Goal: Task Accomplishment & Management: Manage account settings

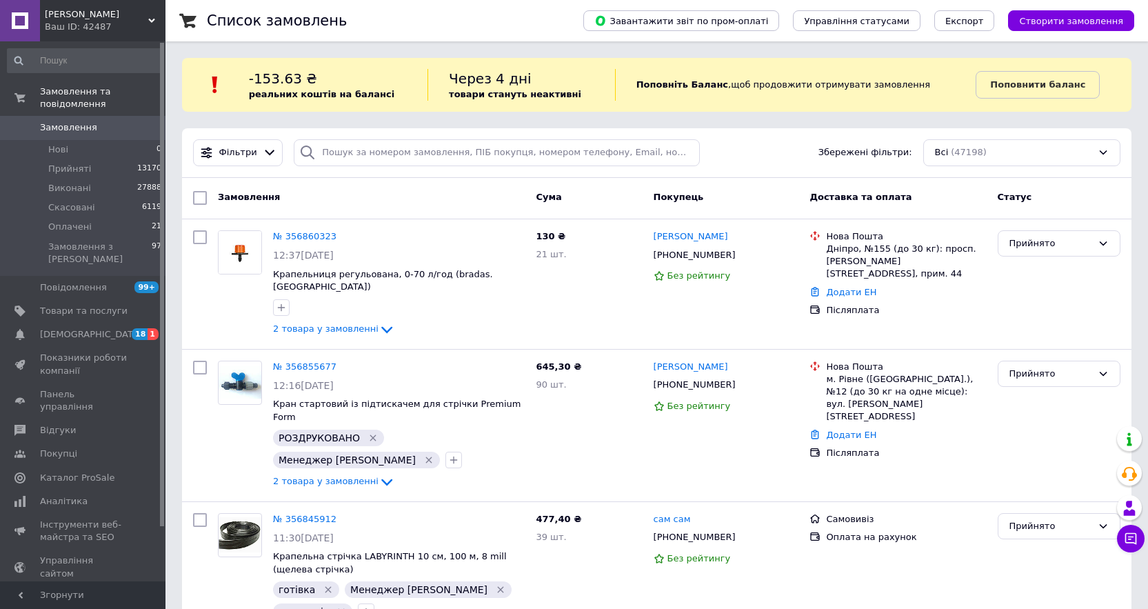
scroll to position [276, 0]
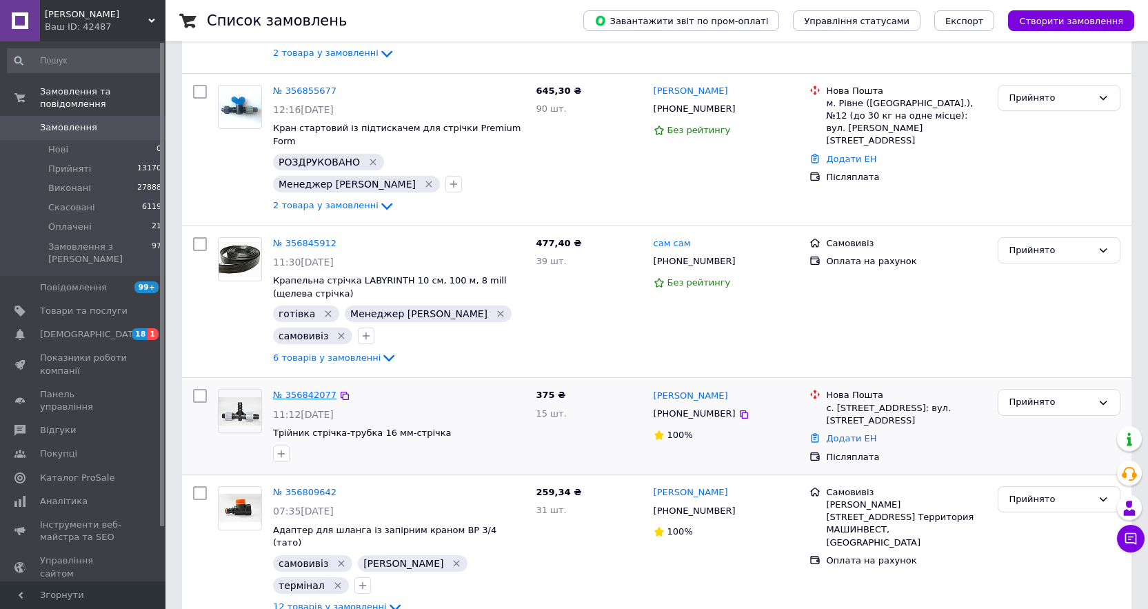
drag, startPoint x: 299, startPoint y: 348, endPoint x: 318, endPoint y: 371, distance: 29.8
click at [299, 390] on link "№ 356842077" at bounding box center [304, 395] width 63 height 10
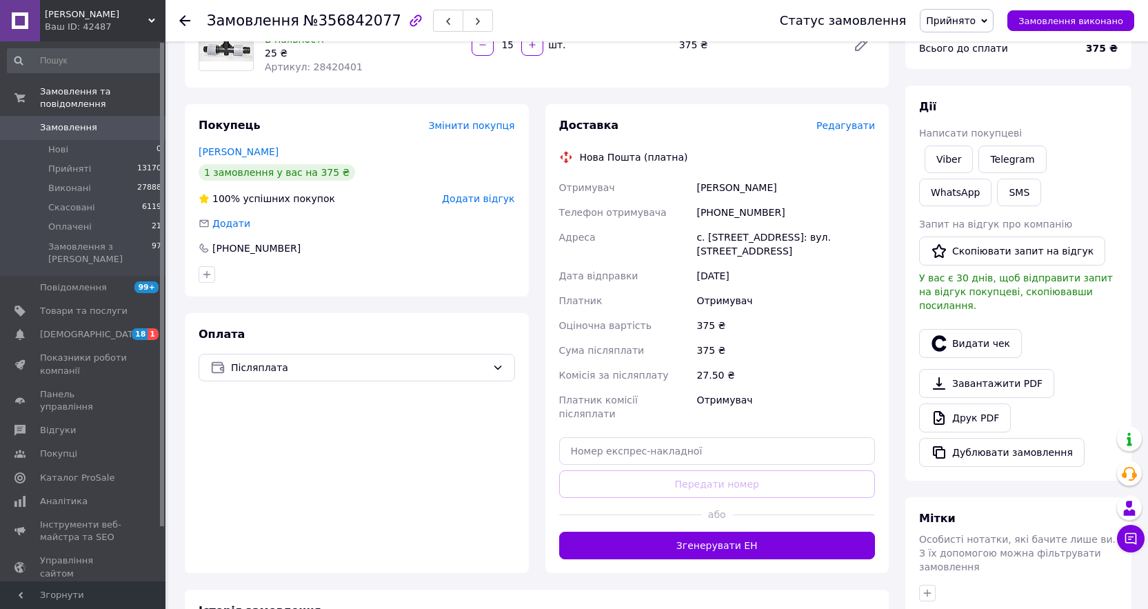
scroll to position [138, 0]
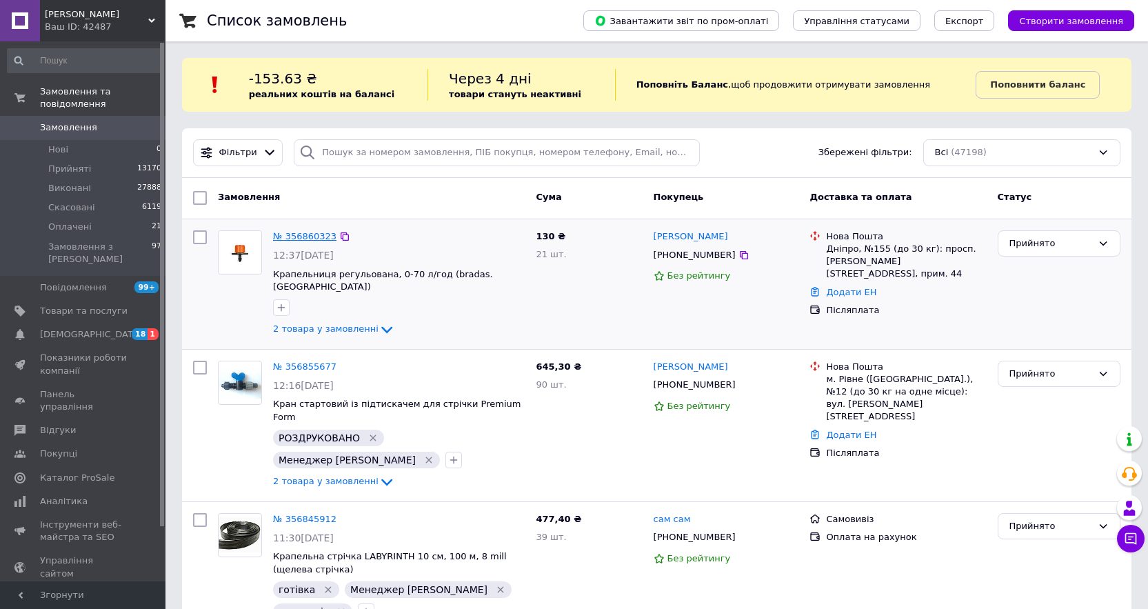
click at [296, 239] on link "№ 356860323" at bounding box center [304, 236] width 63 height 10
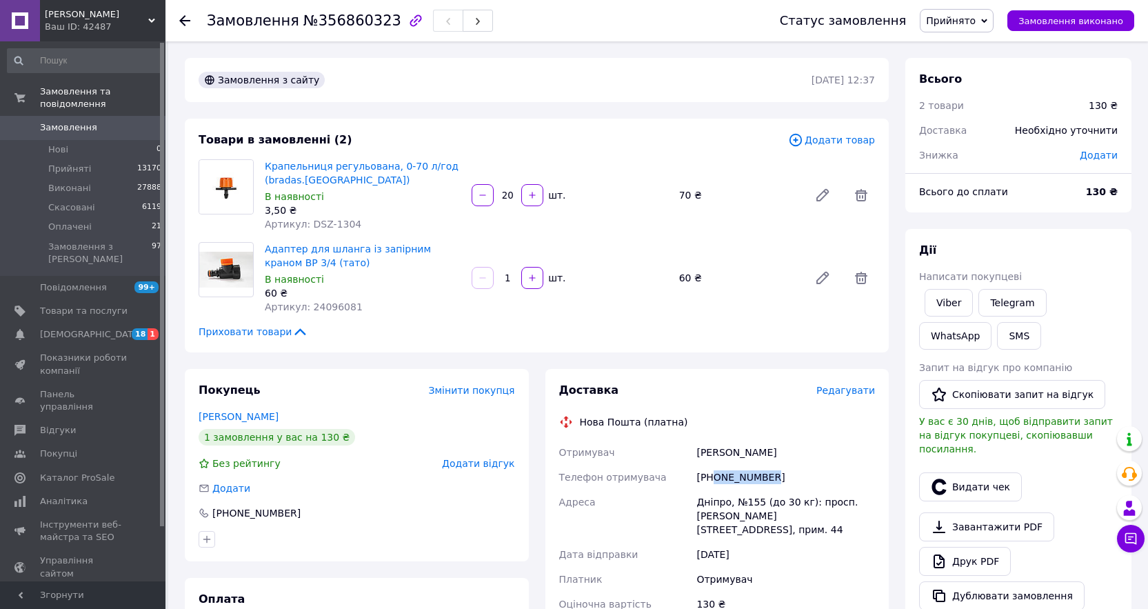
drag, startPoint x: 715, startPoint y: 477, endPoint x: 781, endPoint y: 476, distance: 66.2
click at [781, 476] on div "[PHONE_NUMBER]" at bounding box center [786, 477] width 184 height 25
copy div "0671886919"
click at [942, 553] on icon at bounding box center [939, 561] width 17 height 17
drag, startPoint x: 698, startPoint y: 452, endPoint x: 780, endPoint y: 457, distance: 82.9
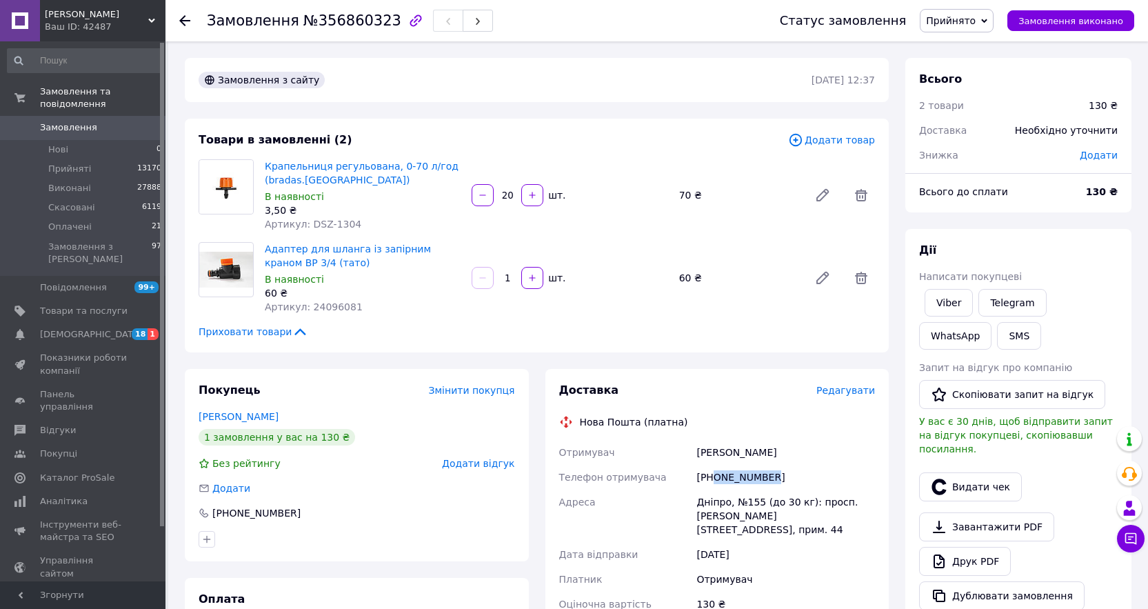
click at [780, 457] on div "Лихачов Руслан" at bounding box center [786, 452] width 184 height 25
copy div "Лихачов Руслан"
click at [973, 547] on link "Друк PDF" at bounding box center [965, 561] width 92 height 29
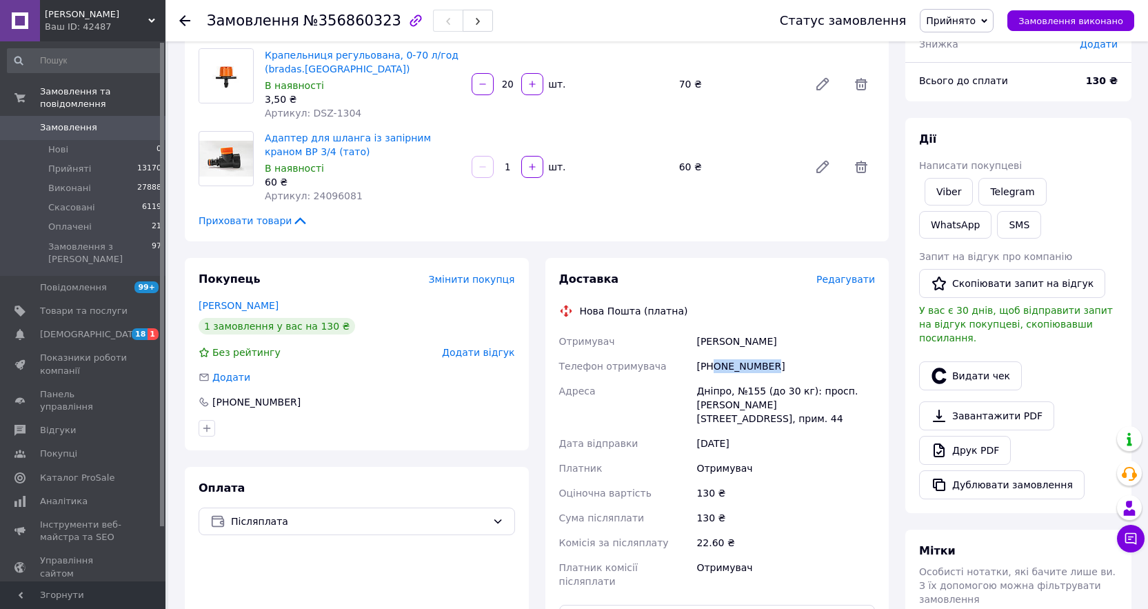
scroll to position [207, 0]
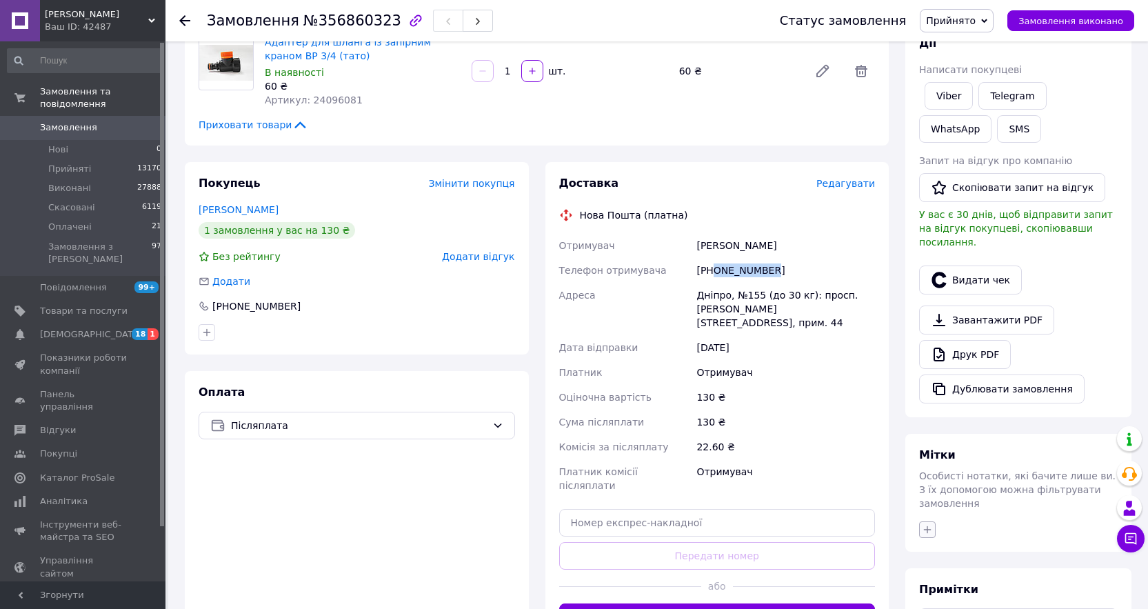
click at [929, 521] on button "button" at bounding box center [927, 529] width 17 height 17
type input "п"
type input "мар"
click at [1022, 608] on div "Менеджер [PERSON_NAME]" at bounding box center [1004, 615] width 155 height 12
checkbox input "true"
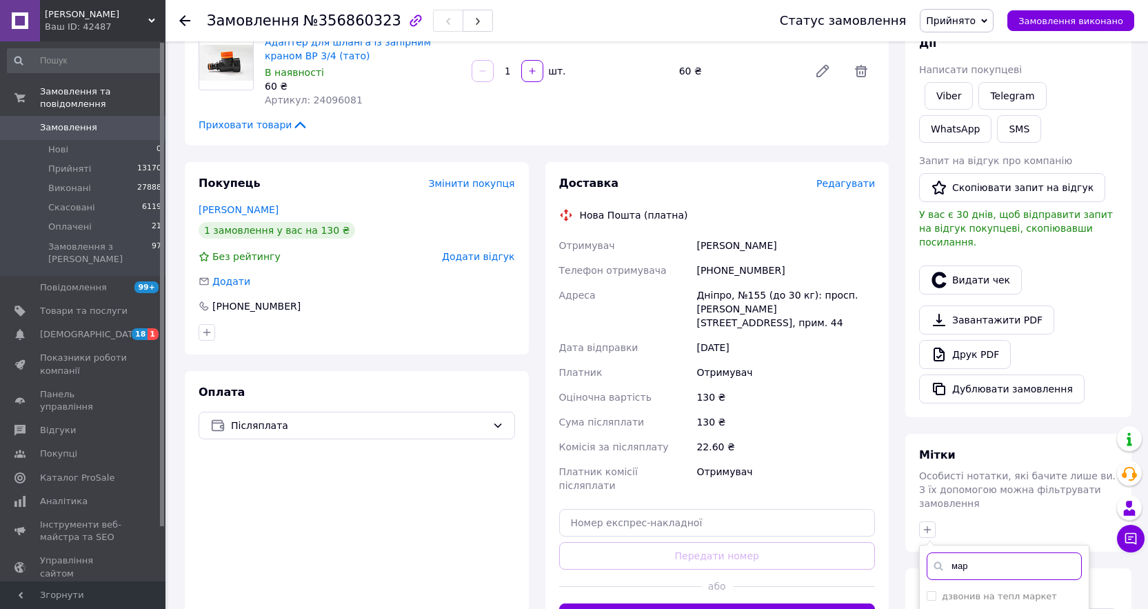
drag, startPoint x: 977, startPoint y: 545, endPoint x: 934, endPoint y: 544, distance: 42.8
click at [934, 552] on div "мар" at bounding box center [1004, 566] width 155 height 28
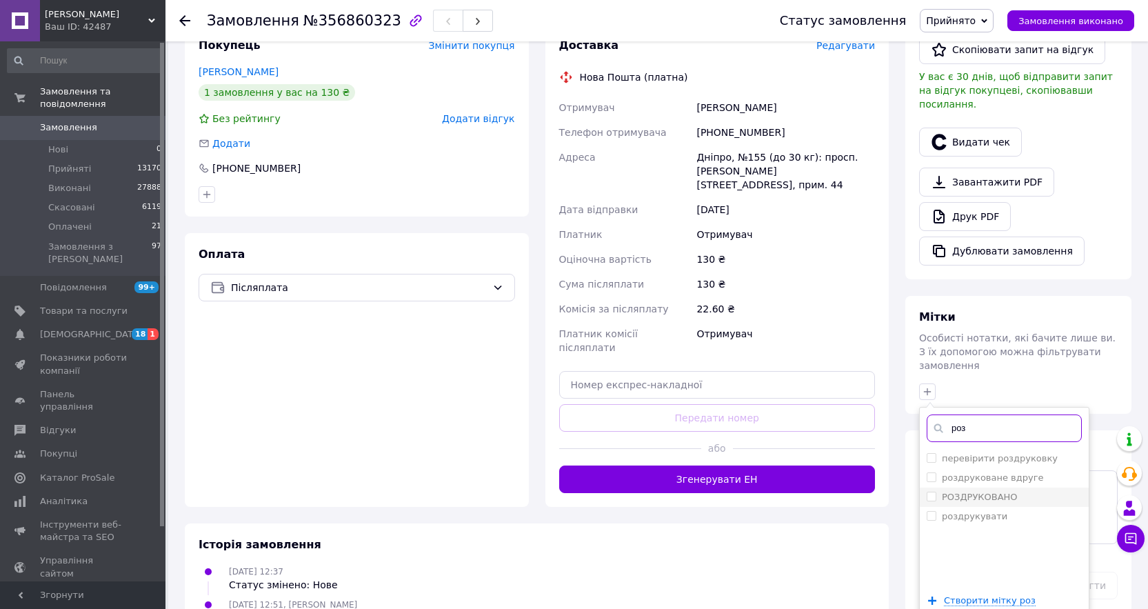
type input "роз"
click at [965, 492] on label "РОЗДРУКОВАНО" at bounding box center [980, 497] width 76 height 10
checkbox input "true"
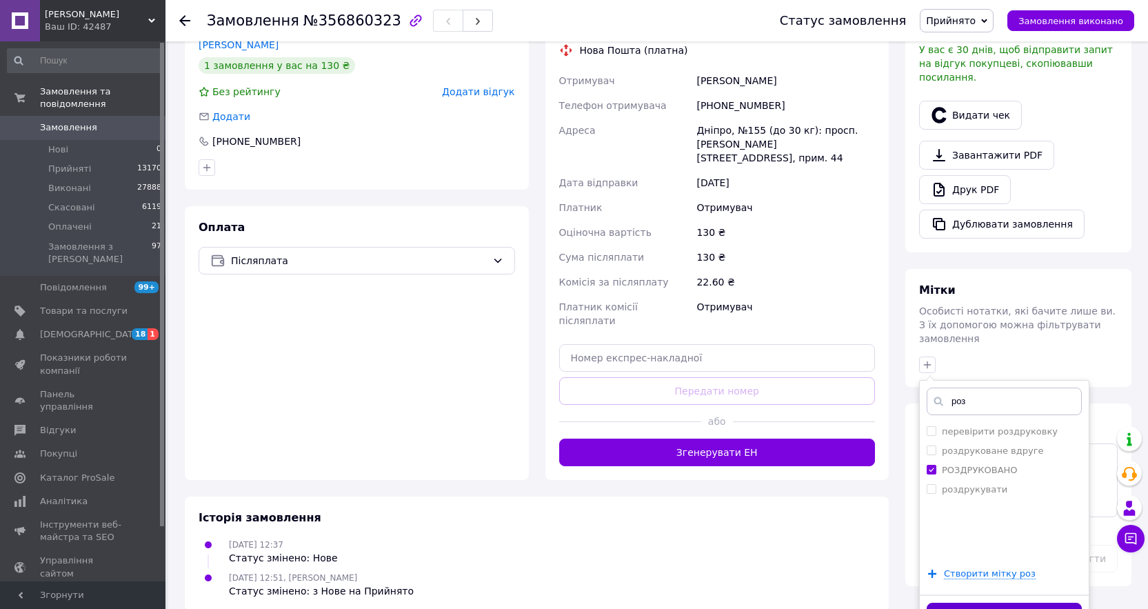
click at [965, 603] on button "Додати мітку" at bounding box center [1004, 616] width 155 height 27
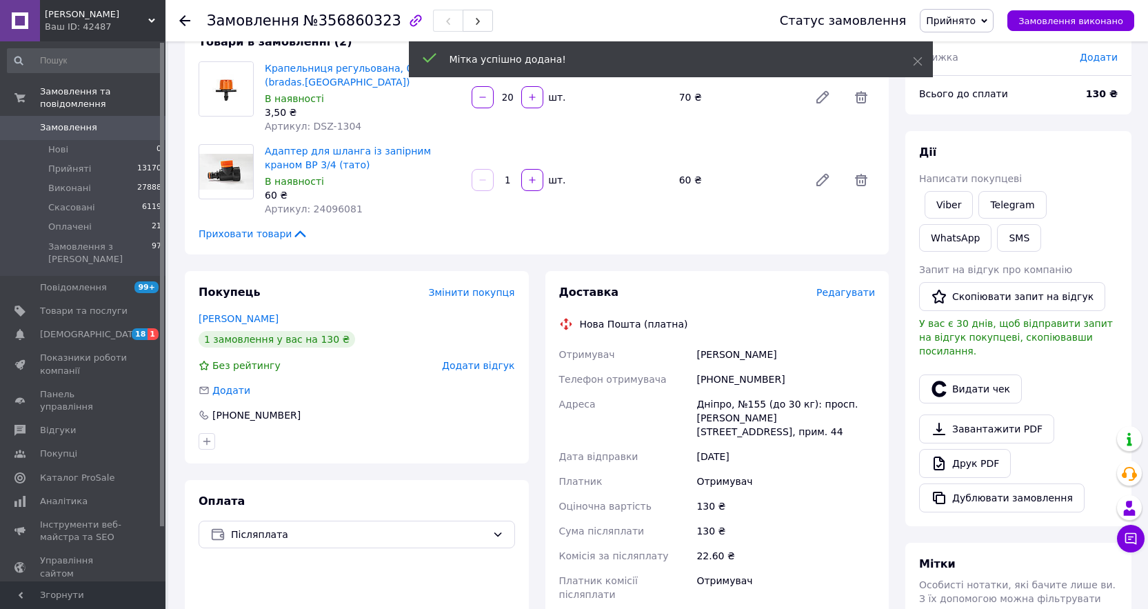
scroll to position [96, 0]
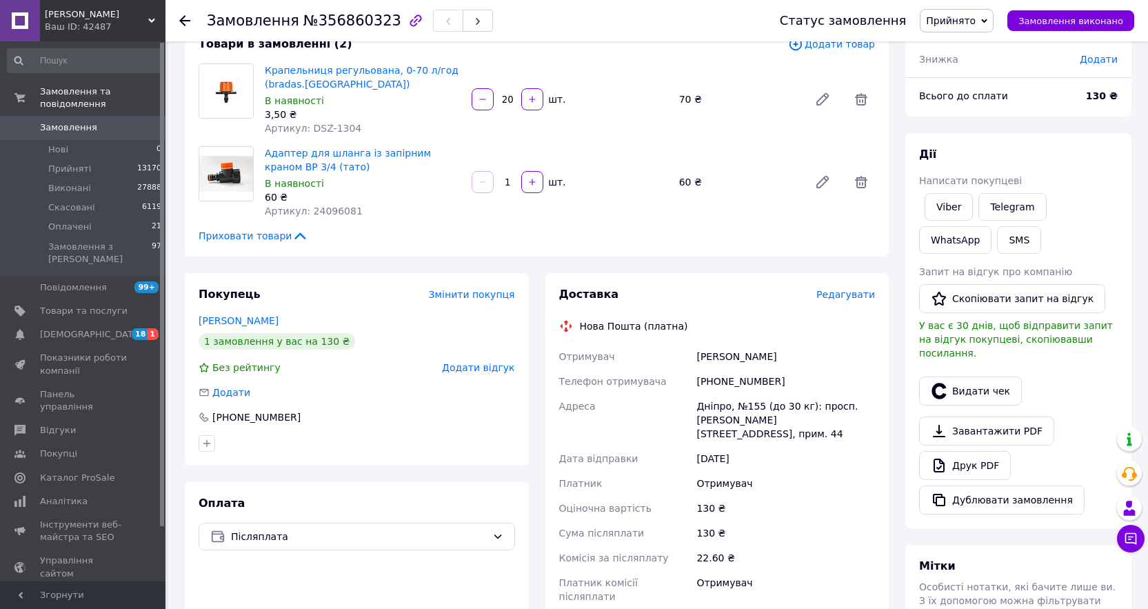
click at [75, 121] on span "Замовлення" at bounding box center [68, 127] width 57 height 12
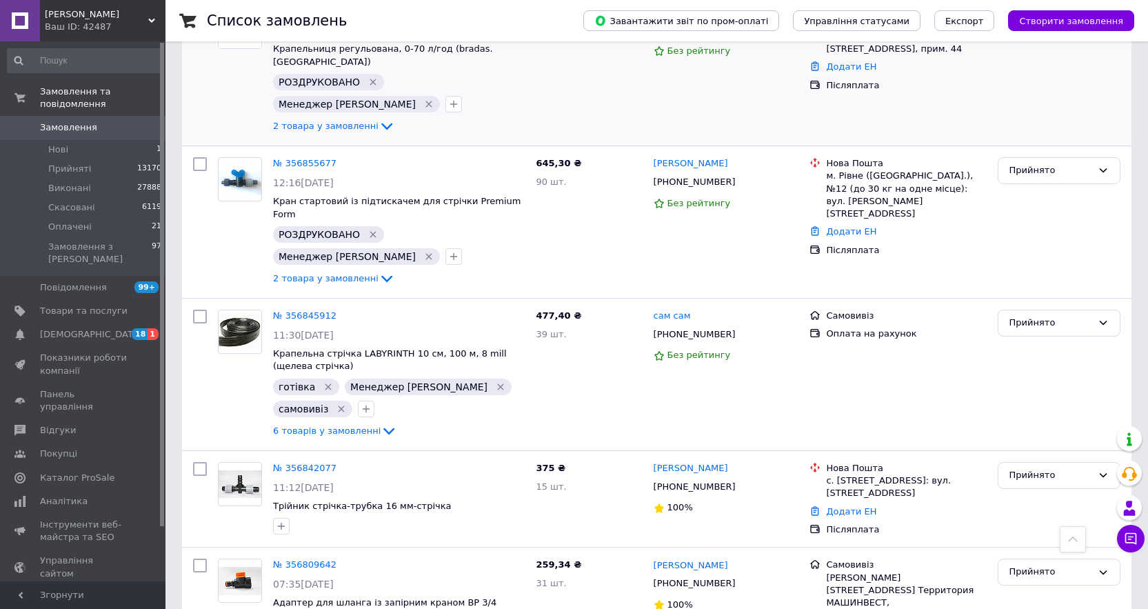
scroll to position [345, 0]
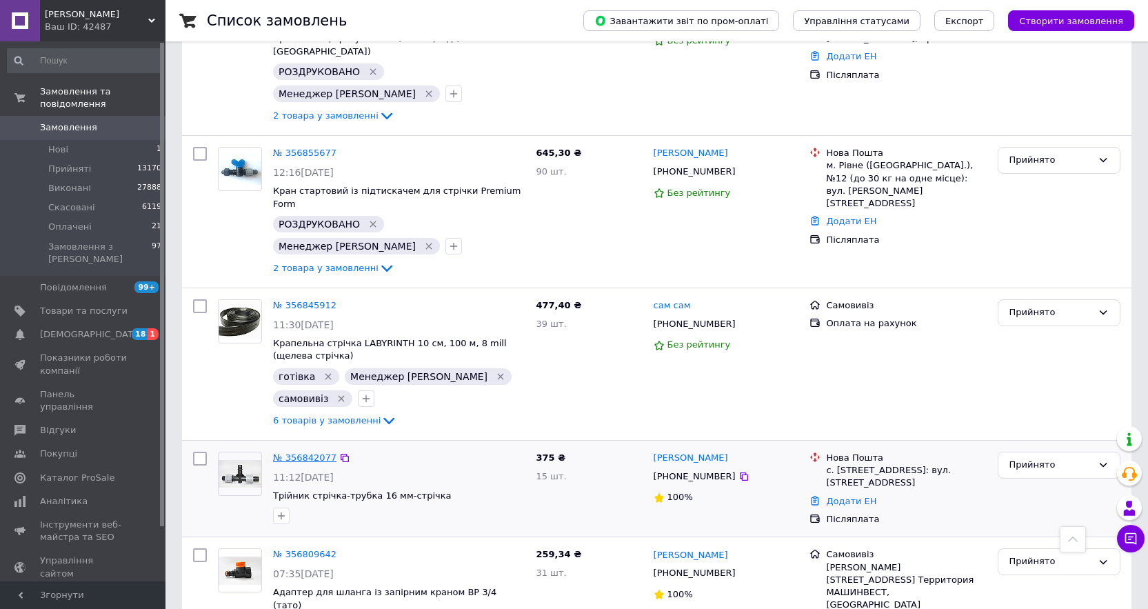
click at [292, 452] on link "№ 356842077" at bounding box center [304, 457] width 63 height 10
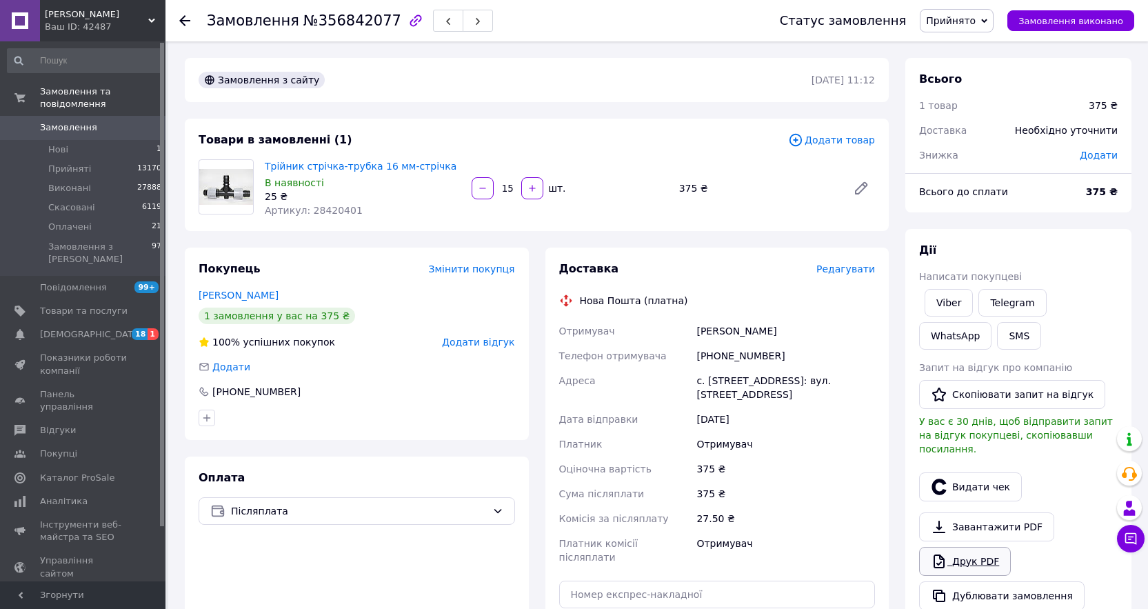
click at [971, 555] on link "Друк PDF" at bounding box center [965, 561] width 92 height 29
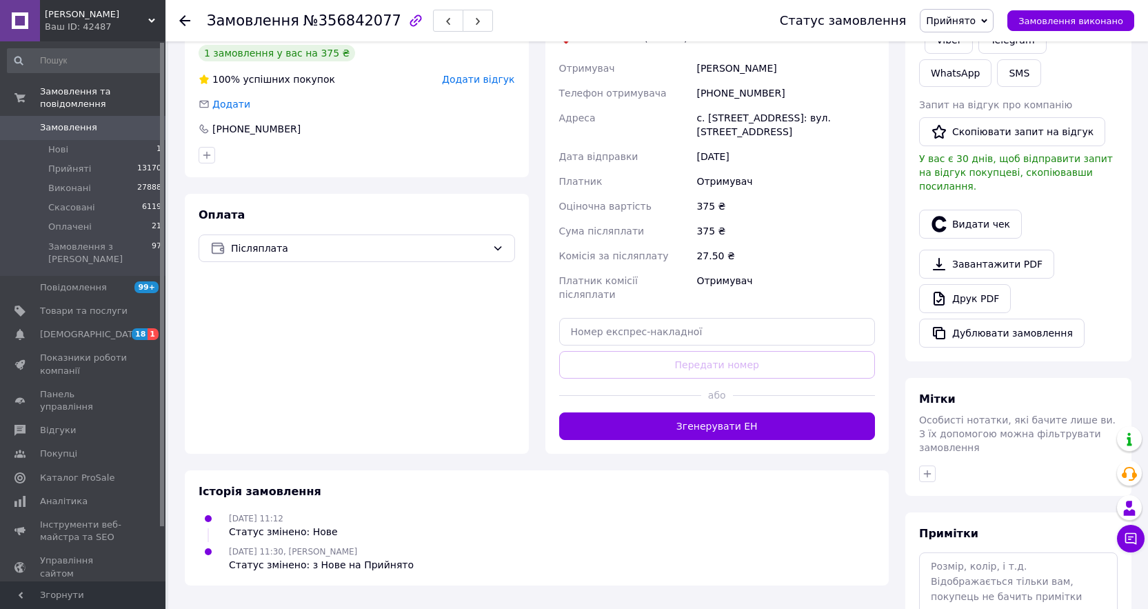
scroll to position [276, 0]
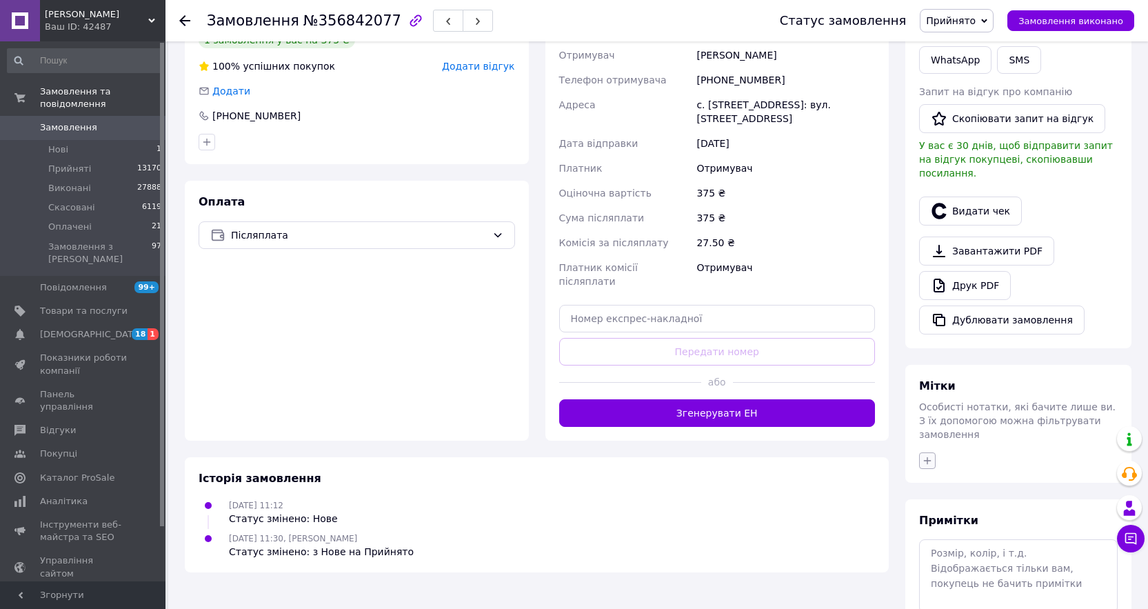
click at [929, 456] on icon "button" at bounding box center [928, 460] width 8 height 8
type input "мар"
drag, startPoint x: 1005, startPoint y: 523, endPoint x: 896, endPoint y: 528, distance: 109.8
click at [1000, 541] on label "Менеджер [PERSON_NAME]" at bounding box center [1006, 546] width 128 height 10
checkbox input "true"
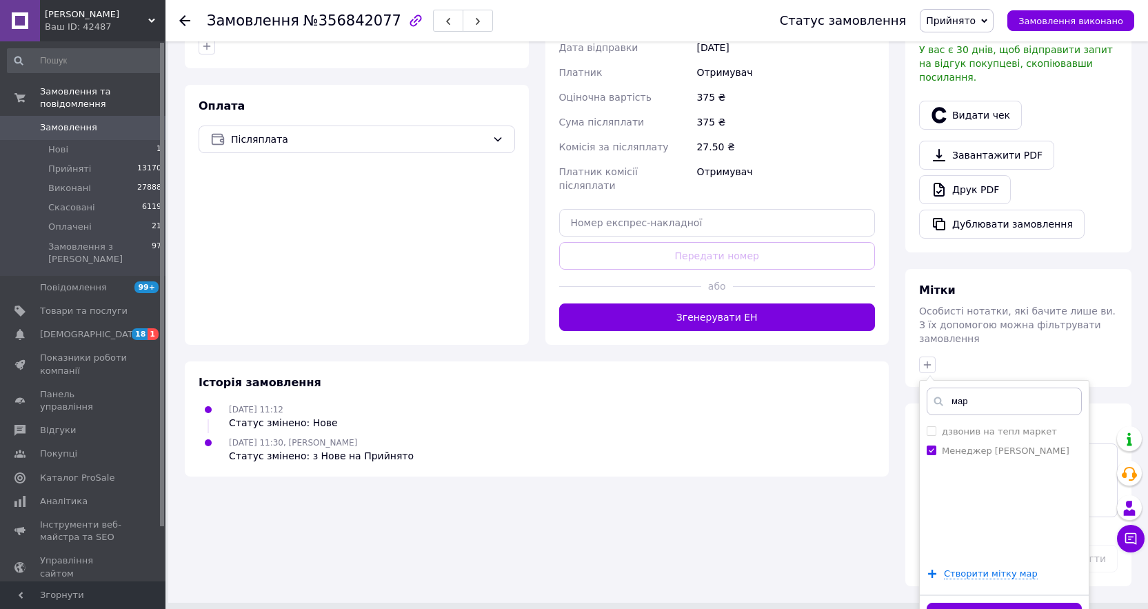
drag, startPoint x: 953, startPoint y: 588, endPoint x: 948, endPoint y: 582, distance: 7.9
click at [953, 603] on button "Додати мітку" at bounding box center [1004, 616] width 155 height 27
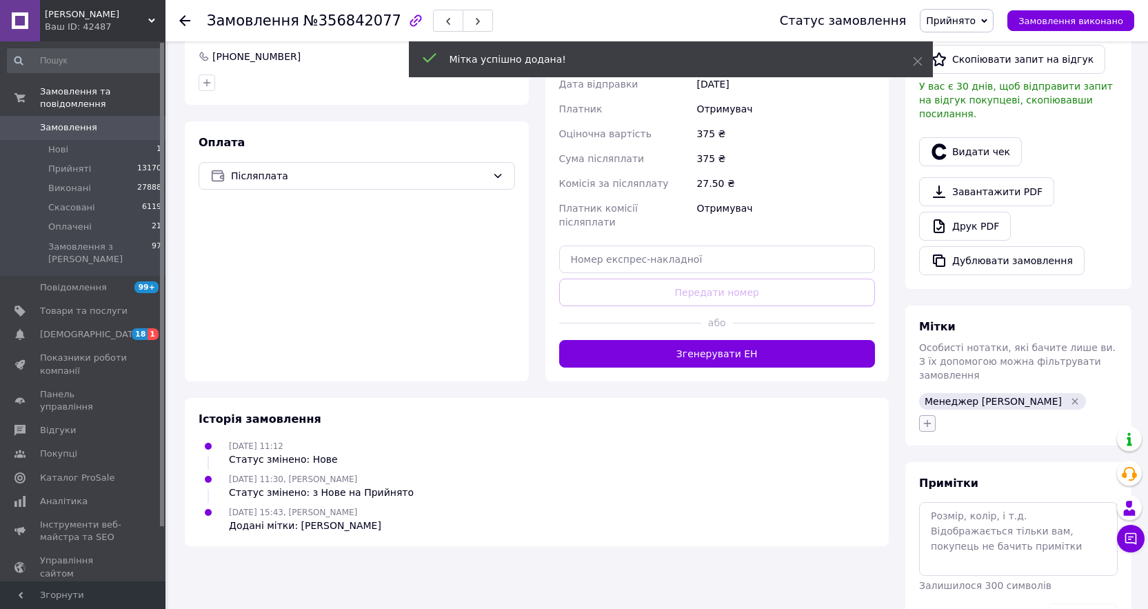
scroll to position [360, 0]
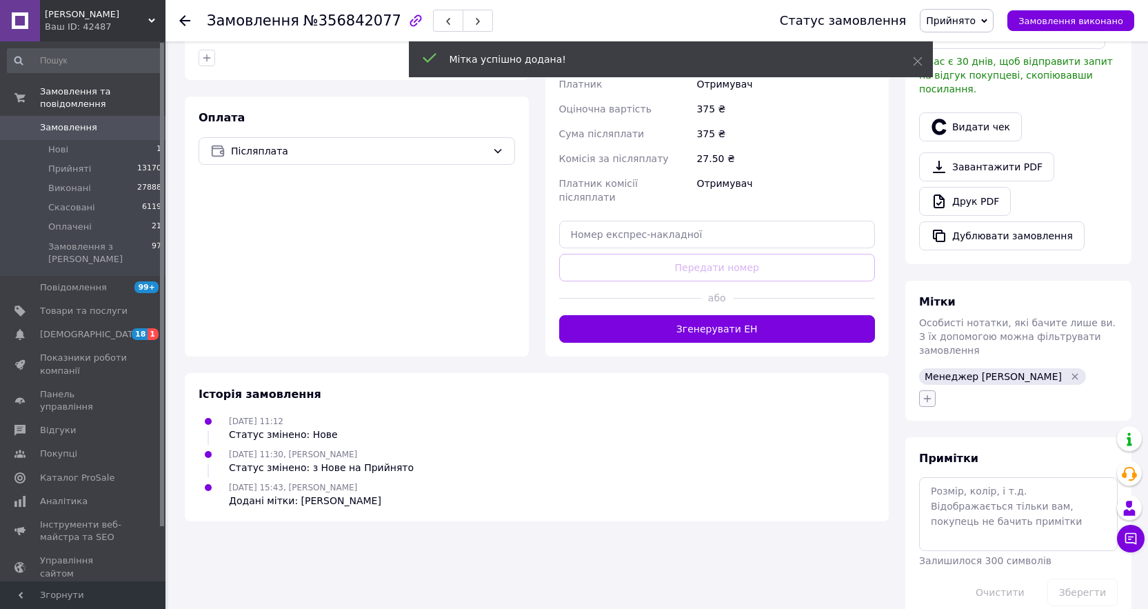
click at [923, 393] on icon "button" at bounding box center [927, 398] width 11 height 11
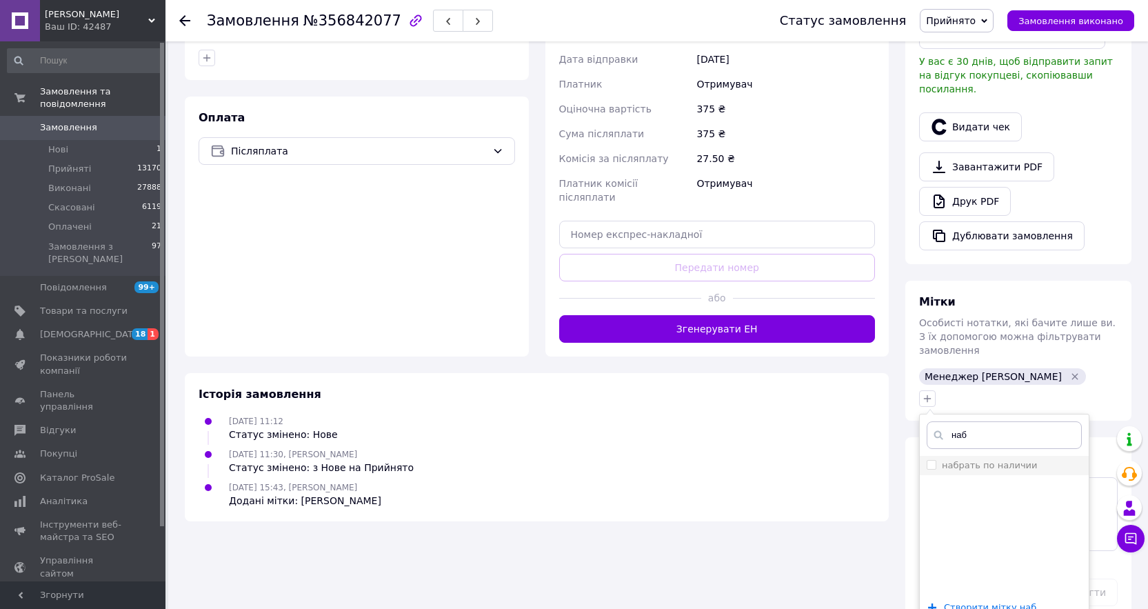
type input "наб"
click at [1011, 459] on div "набрать по наличии" at bounding box center [989, 465] width 95 height 12
click at [936, 460] on input "набрать по наличии" at bounding box center [931, 464] width 9 height 9
drag, startPoint x: 956, startPoint y: 438, endPoint x: 920, endPoint y: 446, distance: 36.0
click at [956, 460] on label "набрать по наличии" at bounding box center [989, 465] width 95 height 10
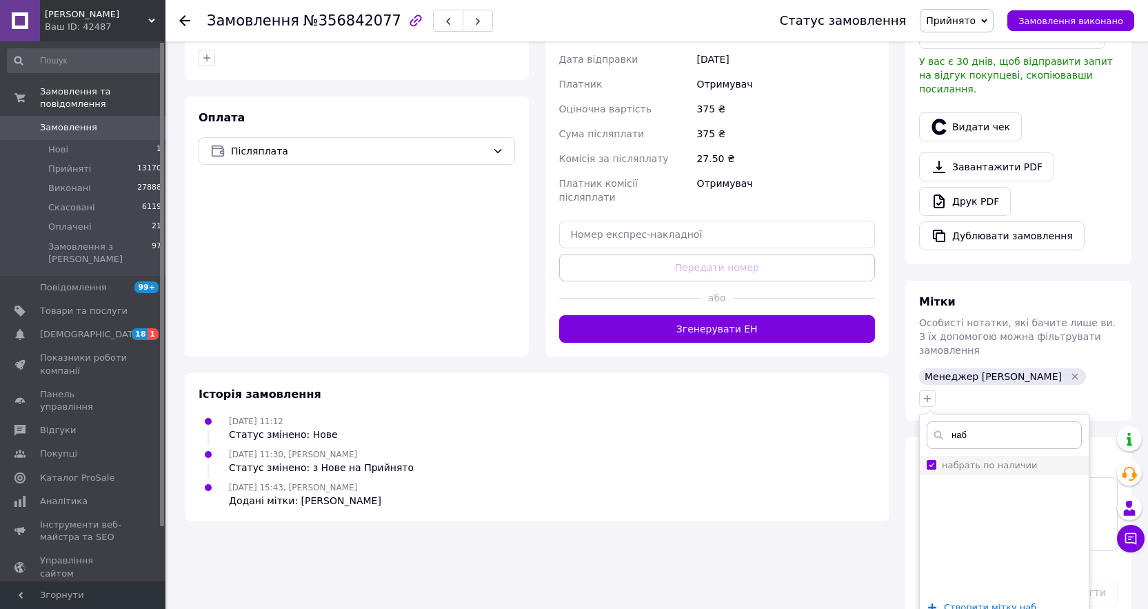
checkbox input "true"
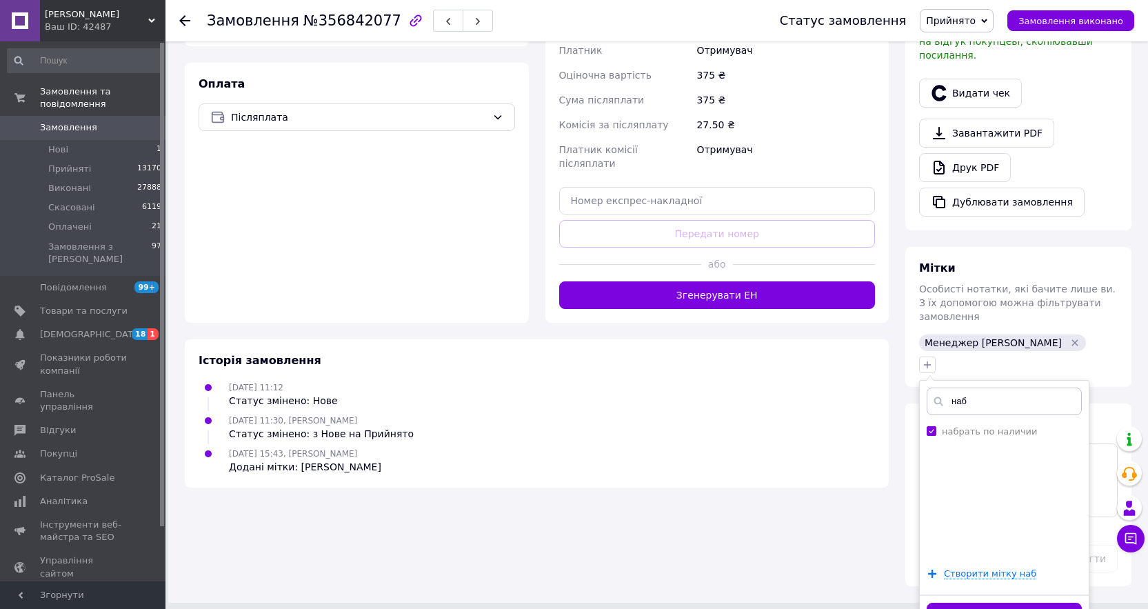
drag, startPoint x: 986, startPoint y: 588, endPoint x: 978, endPoint y: 585, distance: 9.0
click at [985, 603] on button "Додати мітку" at bounding box center [1004, 616] width 155 height 27
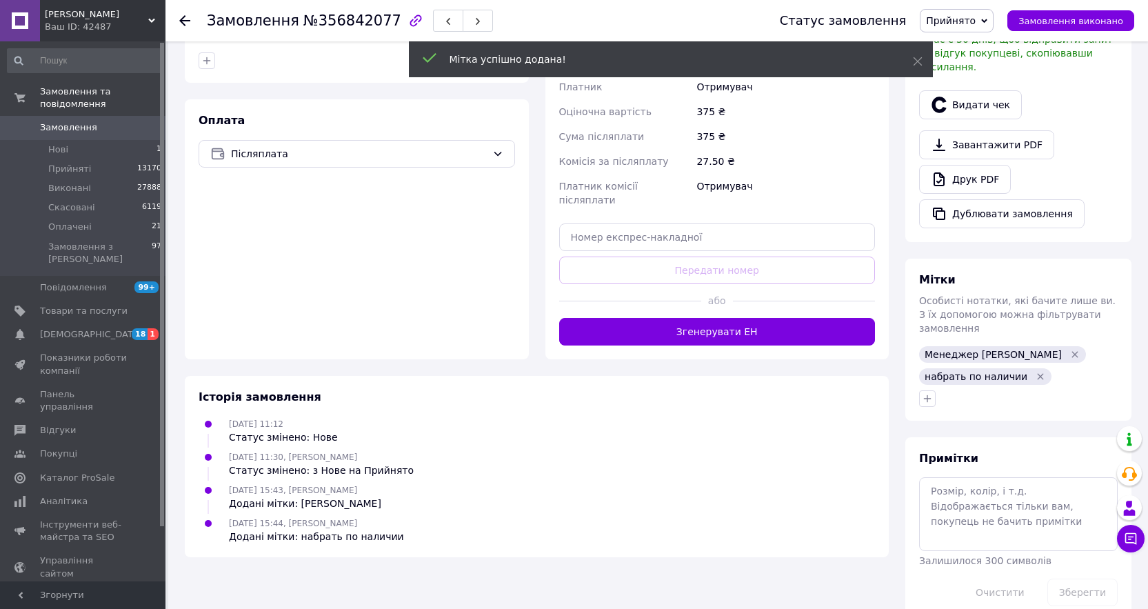
scroll to position [382, 0]
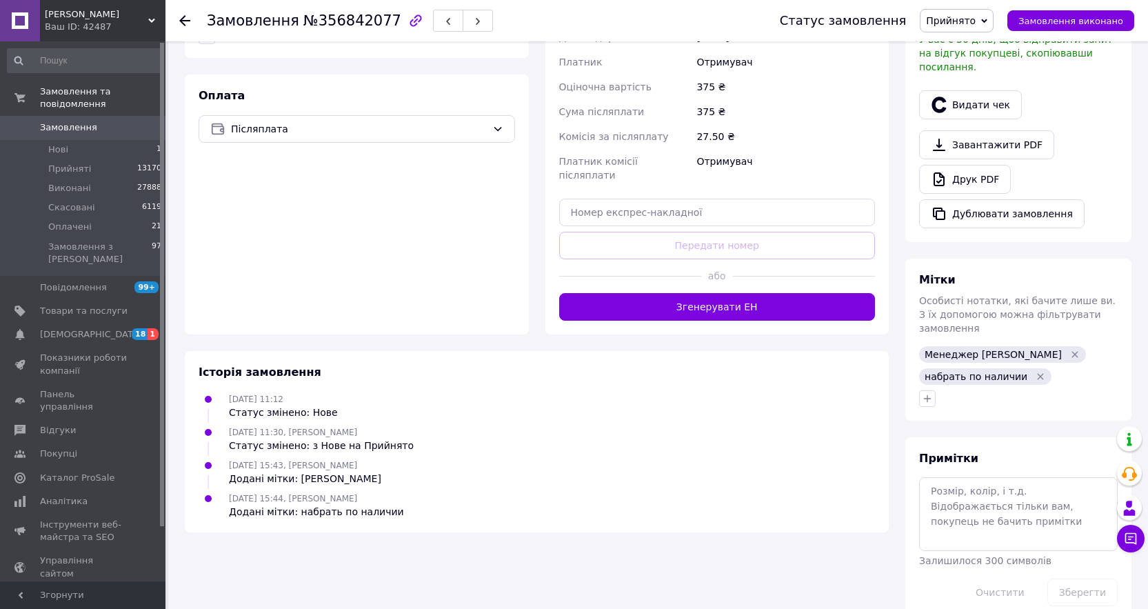
click at [440, 196] on div "Оплата Післяплата" at bounding box center [357, 204] width 344 height 260
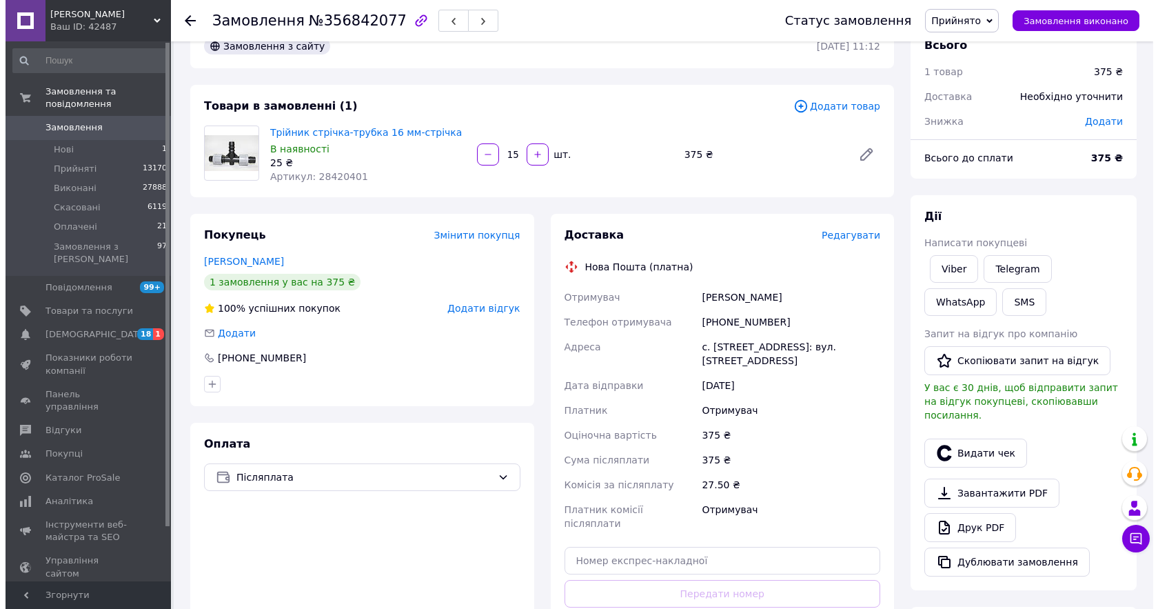
scroll to position [0, 0]
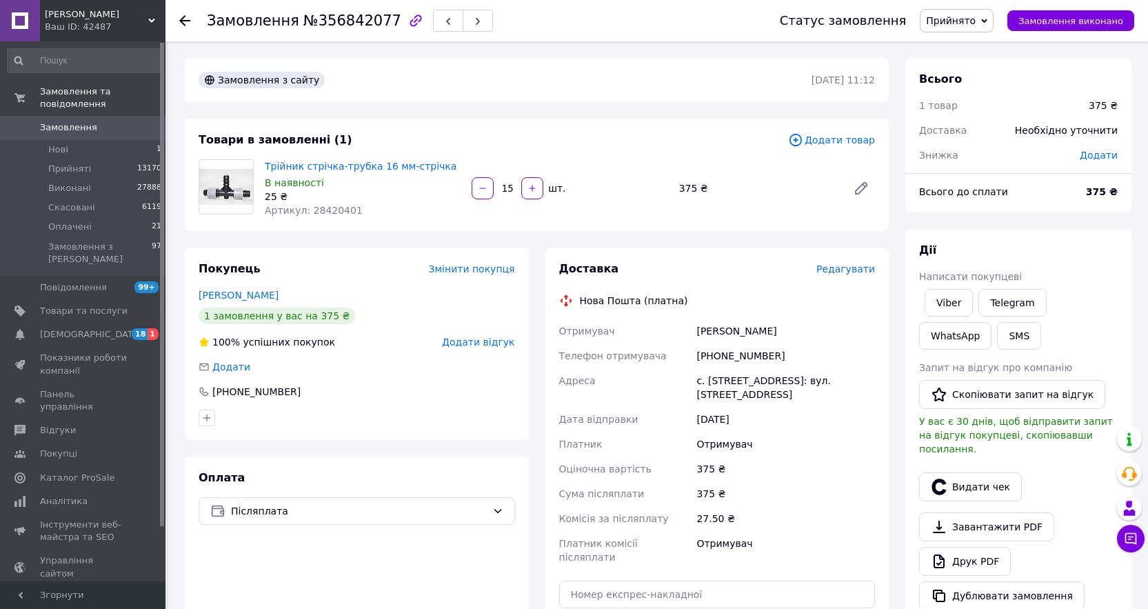
click at [55, 121] on span "Замовлення" at bounding box center [68, 127] width 57 height 12
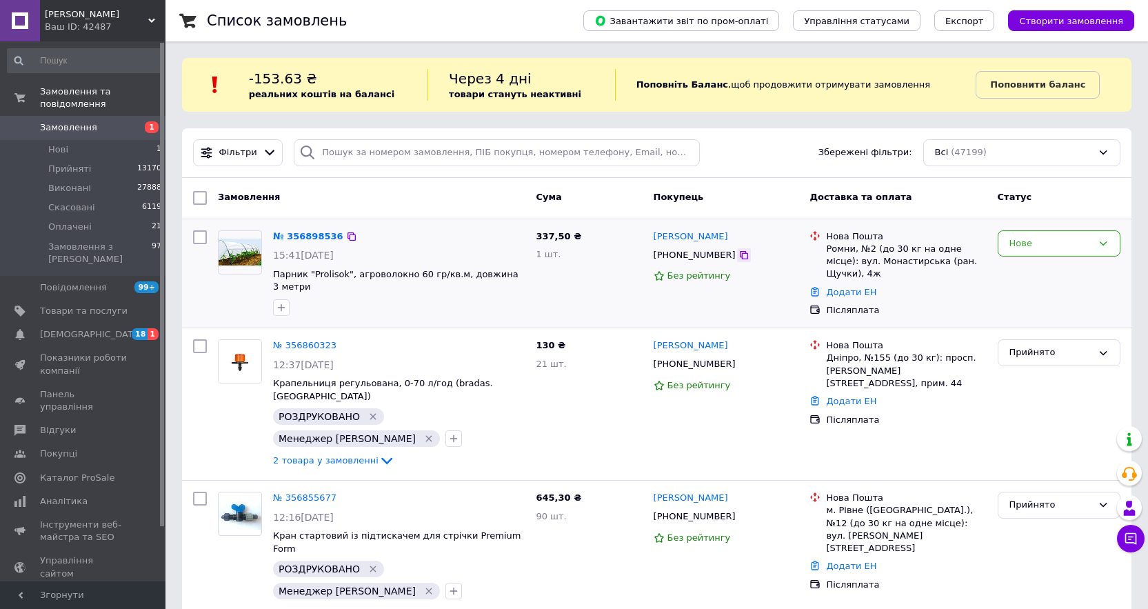
click at [737, 249] on div at bounding box center [744, 255] width 14 height 14
click at [738, 256] on icon at bounding box center [743, 255] width 11 height 11
click at [197, 304] on div at bounding box center [200, 274] width 25 height 98
click at [192, 288] on div at bounding box center [200, 274] width 25 height 98
click at [219, 309] on div "№ 356898536 15:41, 12.08.2025 Парник "Prolisok", агроволокно 60 гр/кв.м, довжин…" at bounding box center [371, 274] width 318 height 98
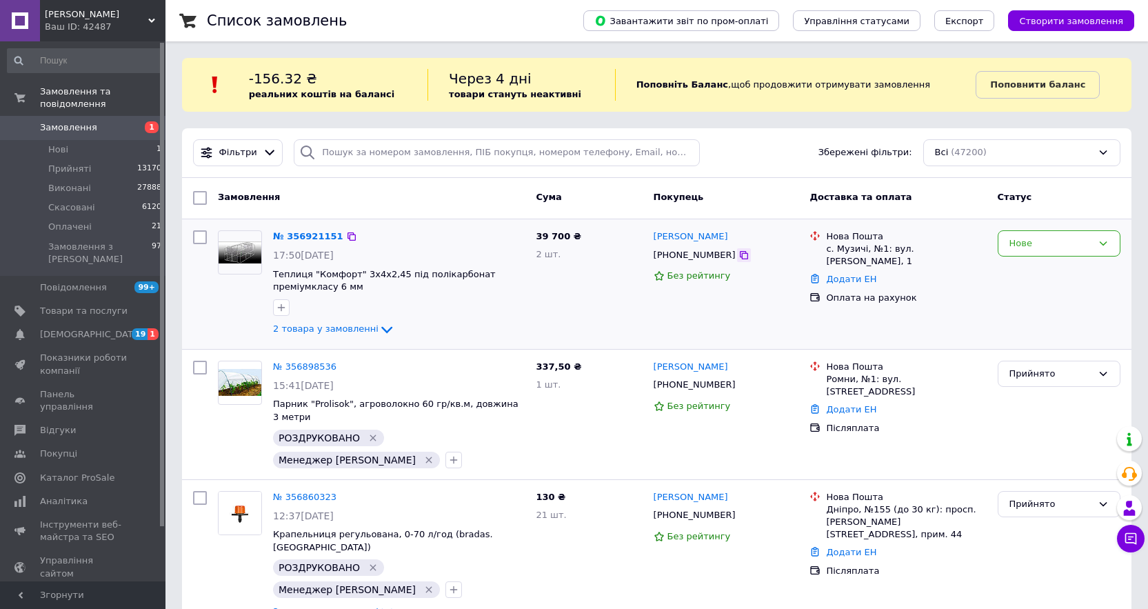
click at [740, 258] on icon at bounding box center [744, 255] width 8 height 8
click at [276, 301] on button "button" at bounding box center [281, 307] width 17 height 17
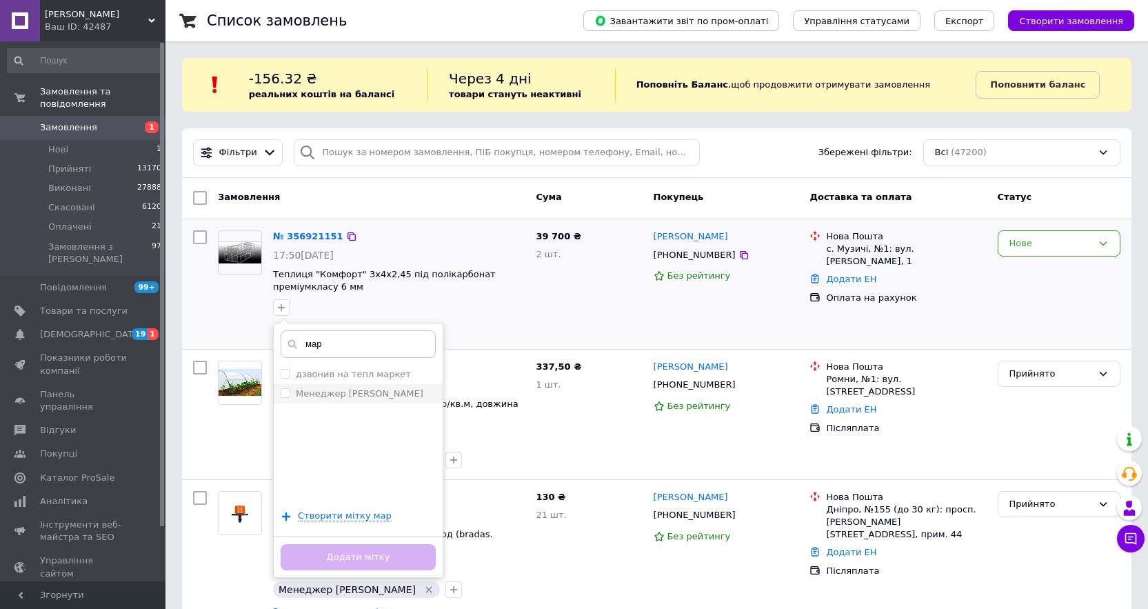
type input "мар"
drag, startPoint x: 343, startPoint y: 393, endPoint x: 345, endPoint y: 377, distance: 16.0
click at [343, 393] on label "Менеджер [PERSON_NAME]" at bounding box center [360, 393] width 128 height 10
checkbox input "true"
click at [365, 558] on button "Додати мітку" at bounding box center [358, 557] width 155 height 27
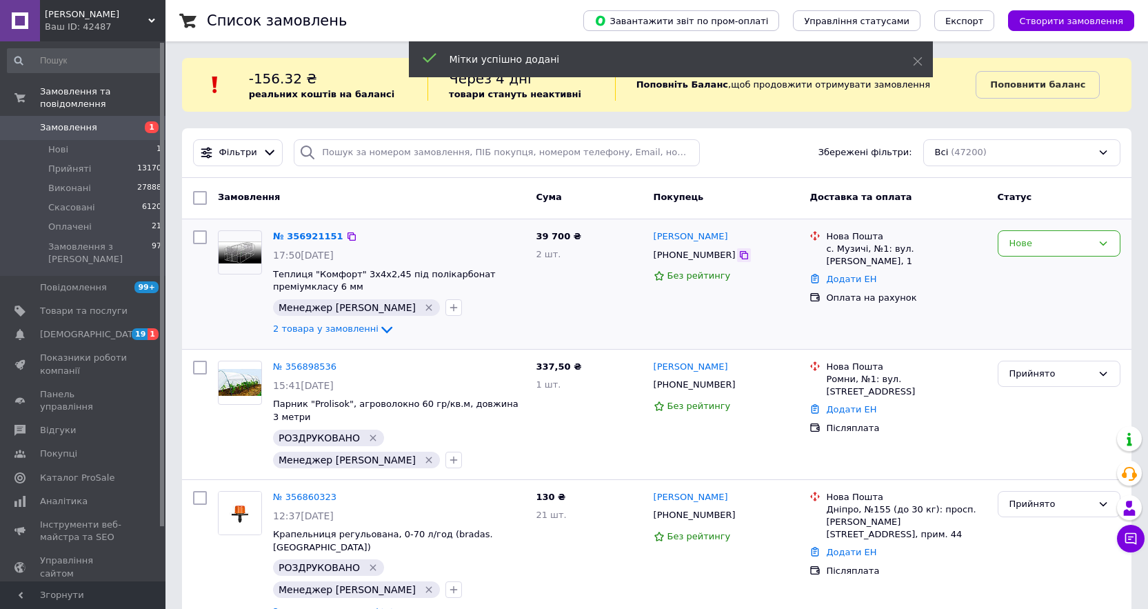
click at [738, 257] on icon at bounding box center [743, 255] width 11 height 11
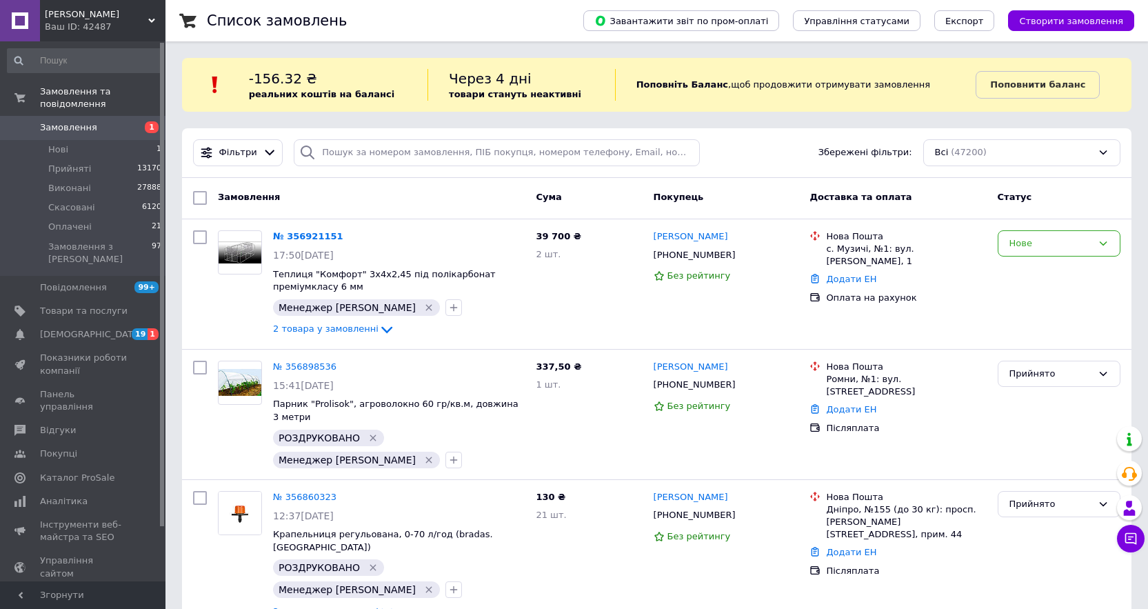
click at [229, 303] on div at bounding box center [239, 284] width 55 height 119
click at [319, 235] on link "№ 356921151" at bounding box center [308, 236] width 70 height 10
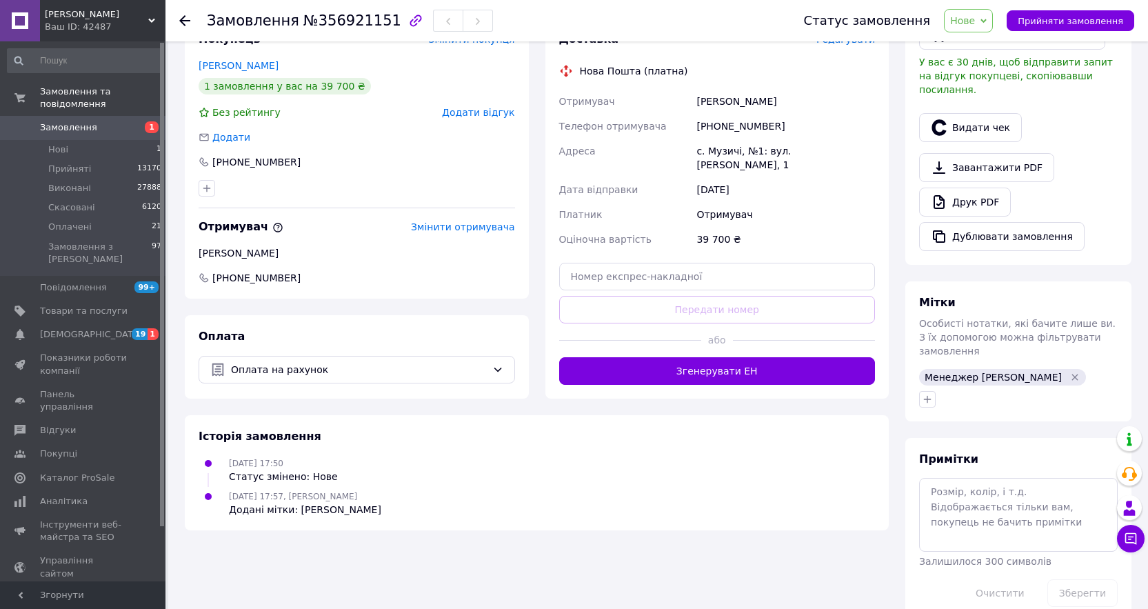
scroll to position [360, 0]
click at [962, 482] on textarea at bounding box center [1018, 513] width 199 height 73
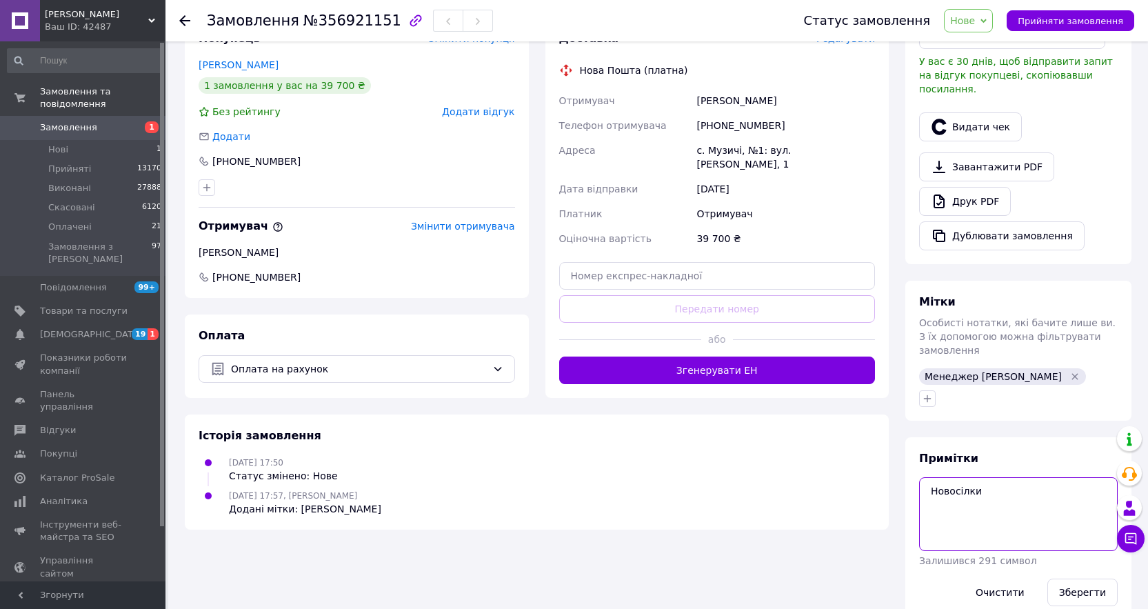
click at [958, 477] on textarea "Новосілки" at bounding box center [1018, 513] width 199 height 73
paste textarea ", [GEOGRAPHIC_DATA], [GEOGRAPHIC_DATA]"
type textarea "Новосілки, [GEOGRAPHIC_DATA], [GEOGRAPHIC_DATA]"
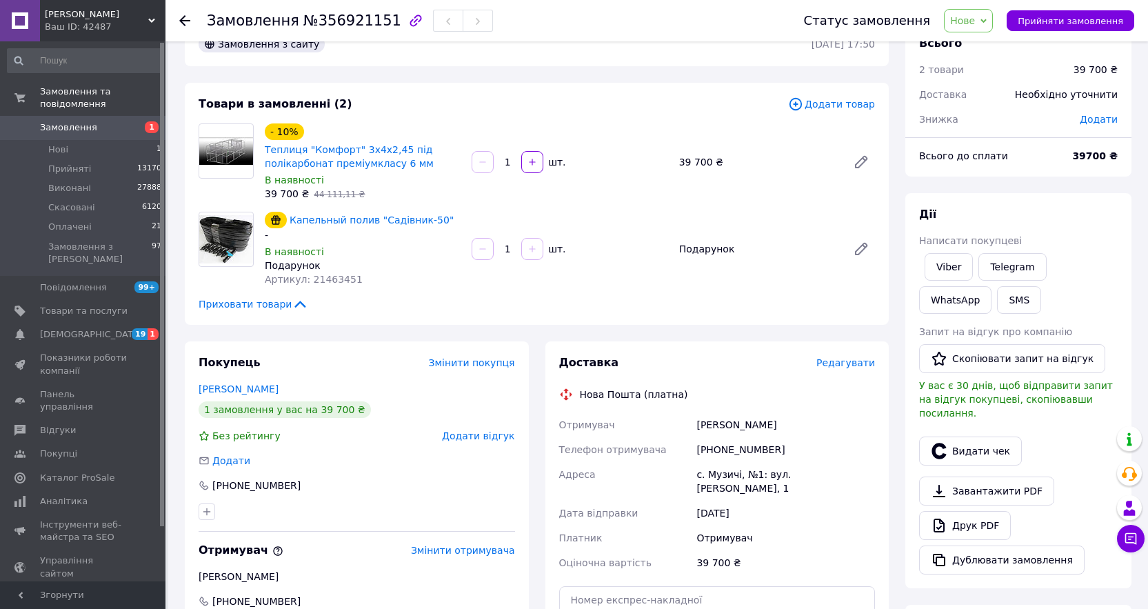
scroll to position [15, 0]
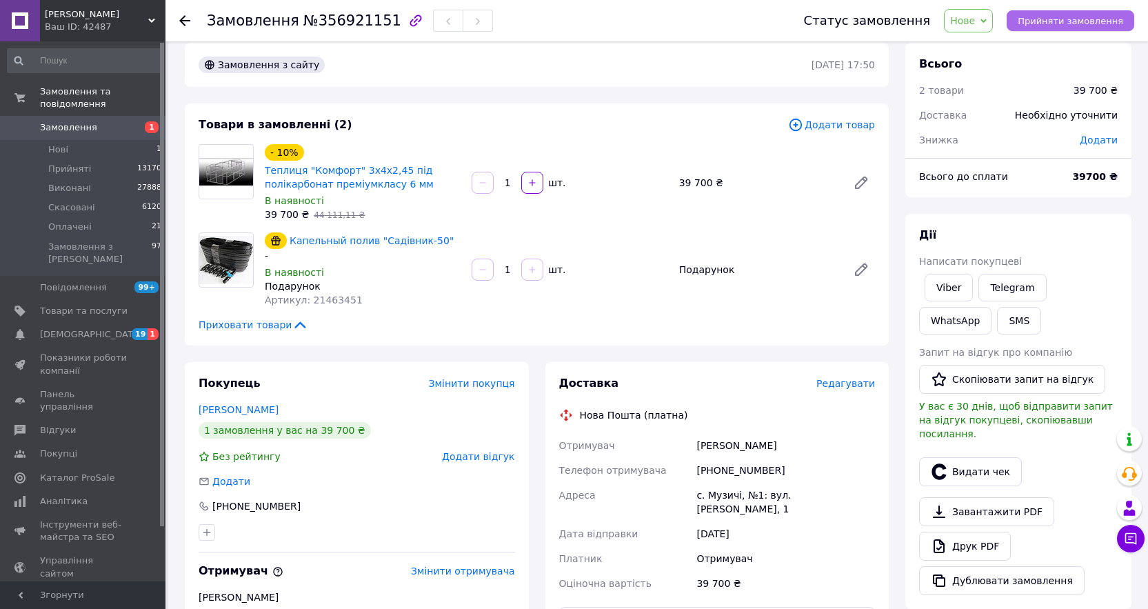
click at [1051, 25] on span "Прийняти замовлення" at bounding box center [1070, 21] width 105 height 10
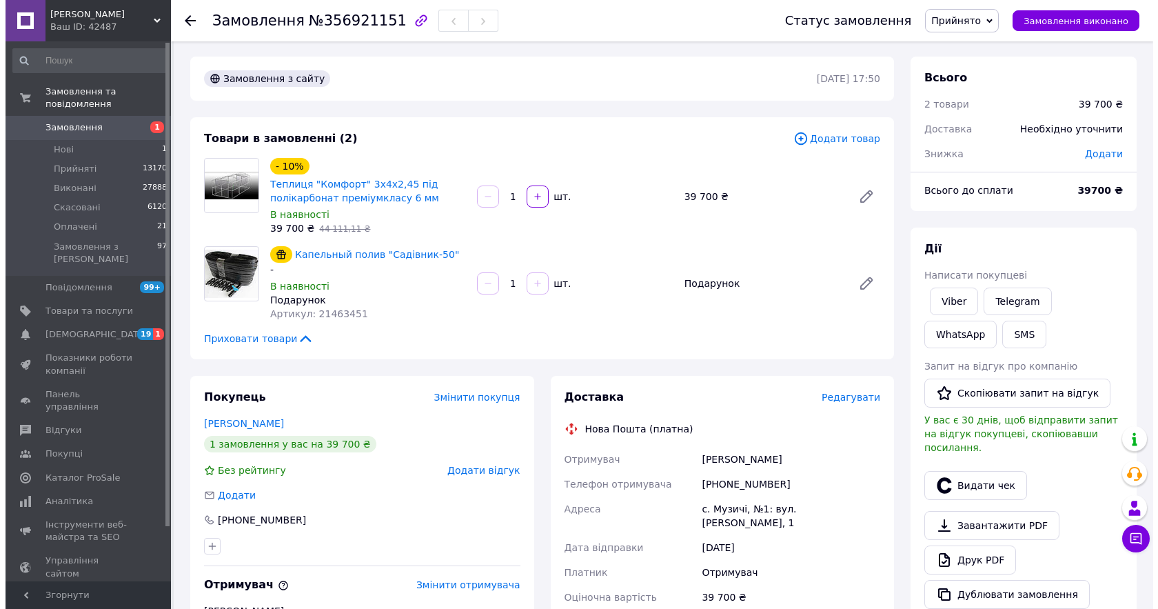
scroll to position [0, 0]
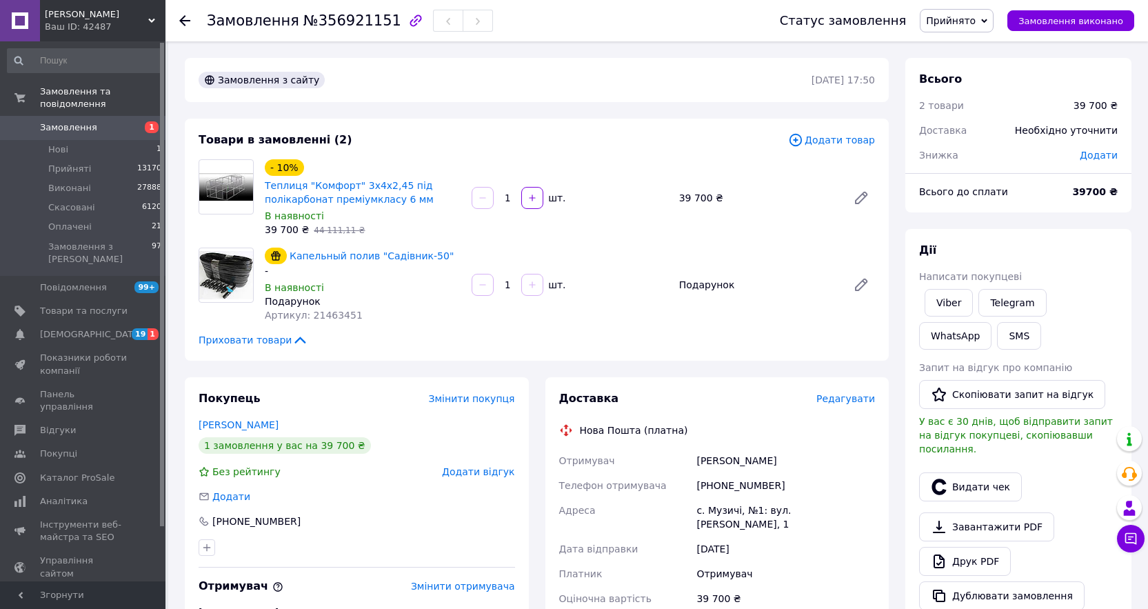
click at [837, 140] on span "Додати товар" at bounding box center [831, 139] width 87 height 15
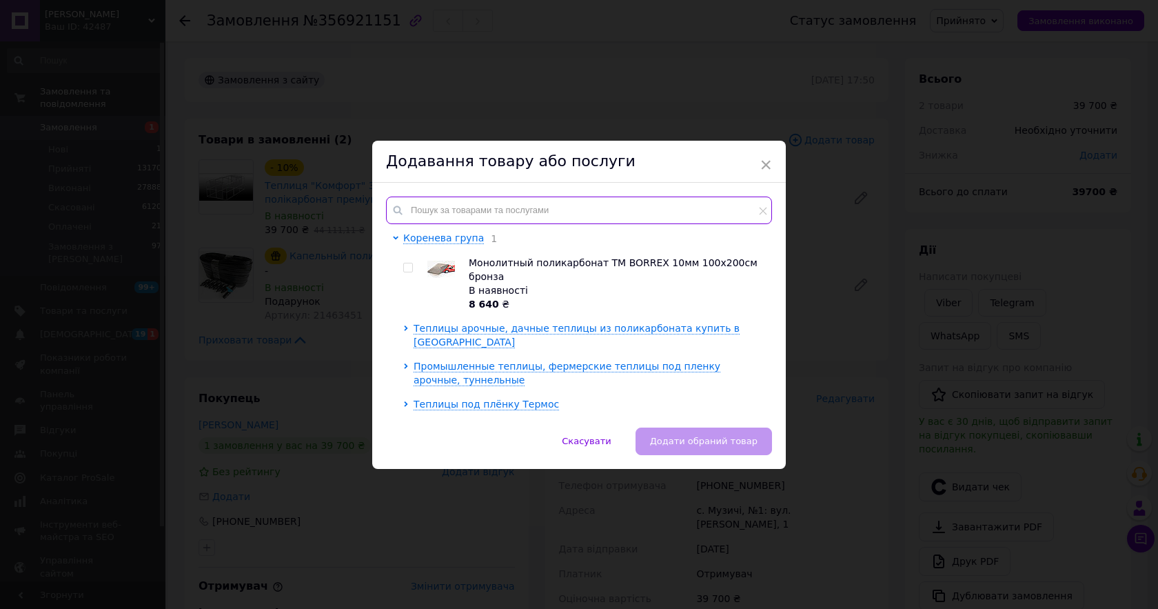
click at [467, 213] on input "text" at bounding box center [579, 210] width 386 height 28
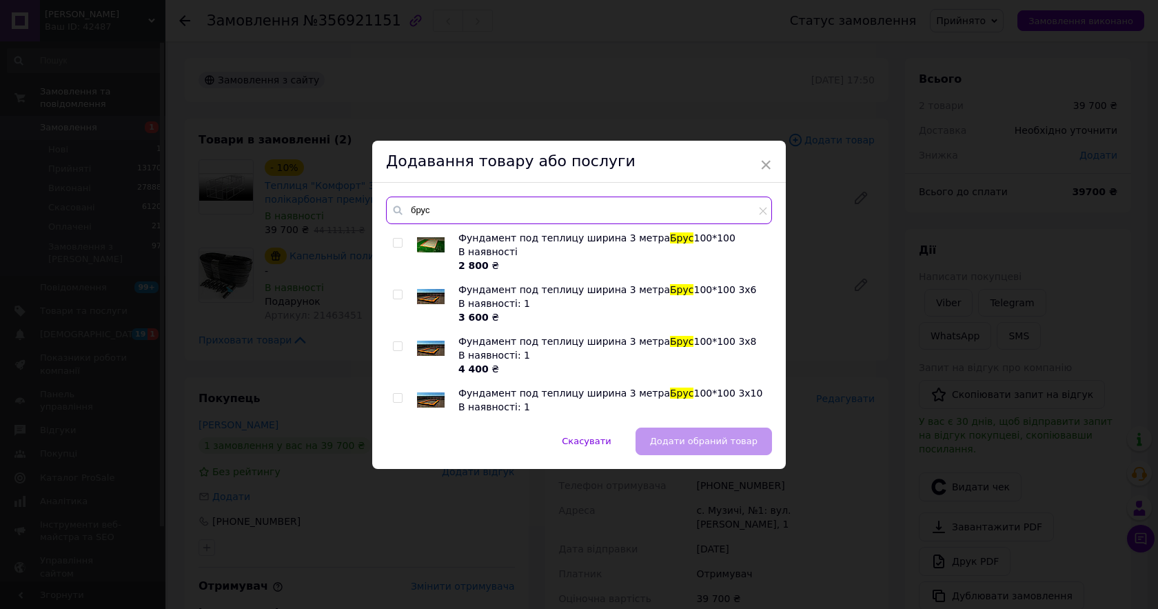
type input "брус"
click at [394, 241] on input "checkbox" at bounding box center [397, 243] width 9 height 9
checkbox input "true"
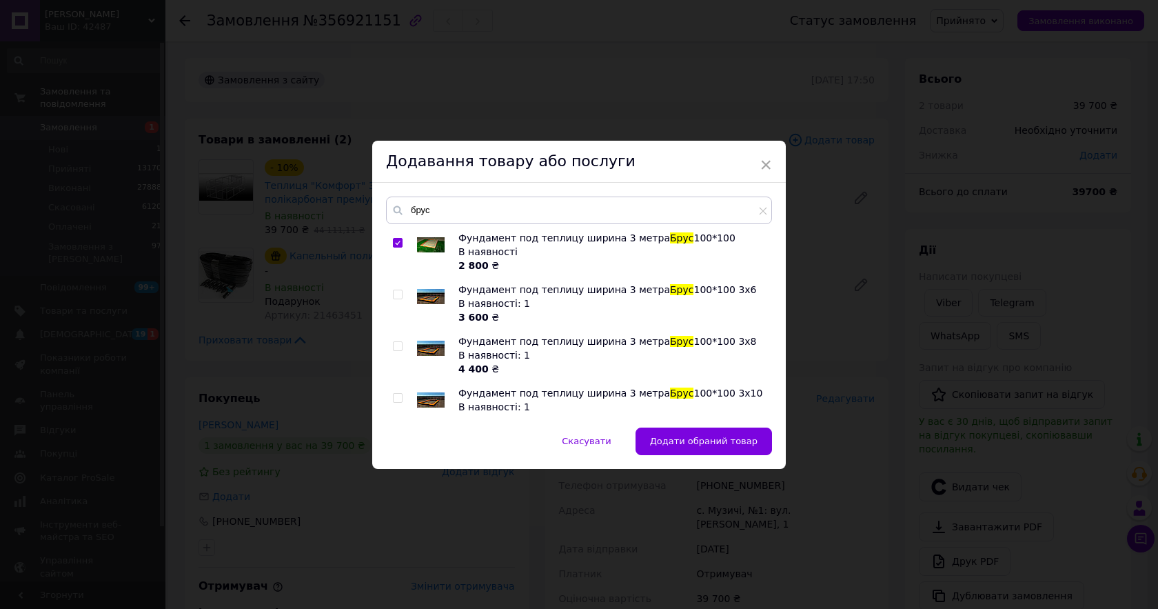
drag, startPoint x: 685, startPoint y: 442, endPoint x: 685, endPoint y: 434, distance: 8.3
click at [685, 442] on span "Додати обраний товар" at bounding box center [704, 441] width 108 height 10
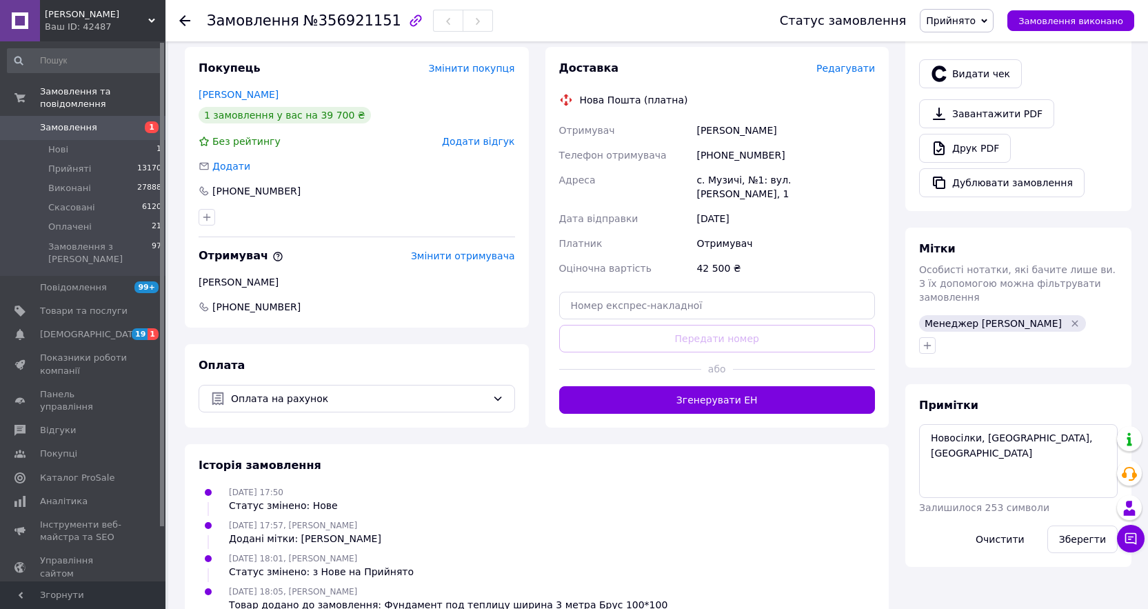
scroll to position [414, 0]
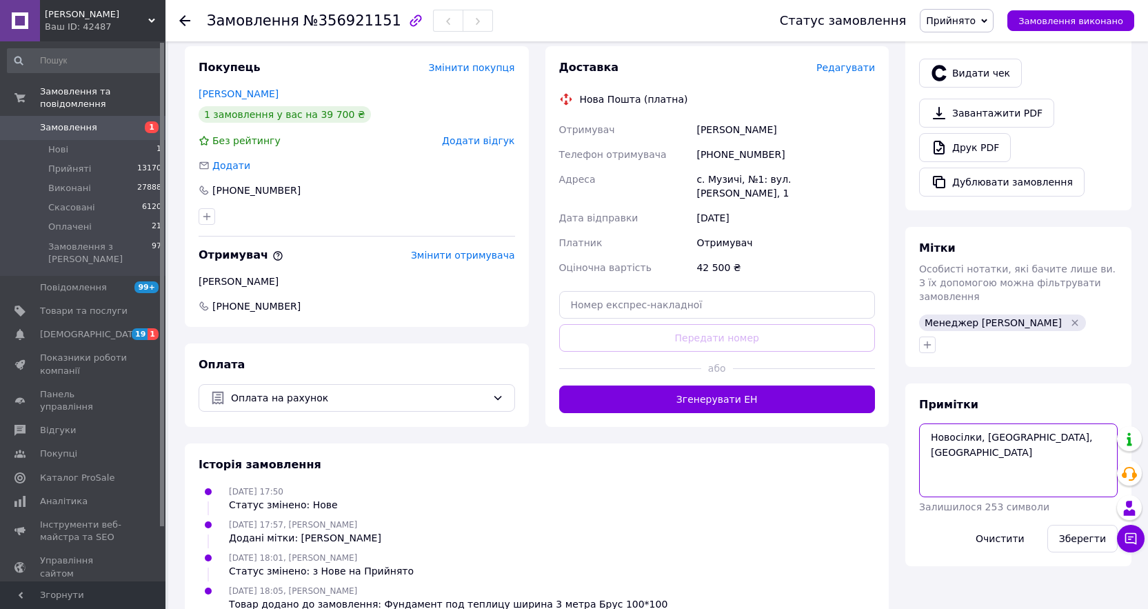
click at [1037, 436] on textarea "Новосілки, [GEOGRAPHIC_DATA], [GEOGRAPHIC_DATA]" at bounding box center [1018, 459] width 199 height 73
click at [1079, 525] on button "Зберегти" at bounding box center [1082, 539] width 70 height 28
click at [1062, 430] on textarea "Новосілки, [GEOGRAPHIC_DATA], [GEOGRAPHIC_DATA] доставка ?" at bounding box center [1018, 459] width 199 height 73
type textarea "Новосілки, [GEOGRAPHIC_DATA], [GEOGRAPHIC_DATA] доставка ?"
click at [1075, 525] on button "Зберегти" at bounding box center [1082, 539] width 70 height 28
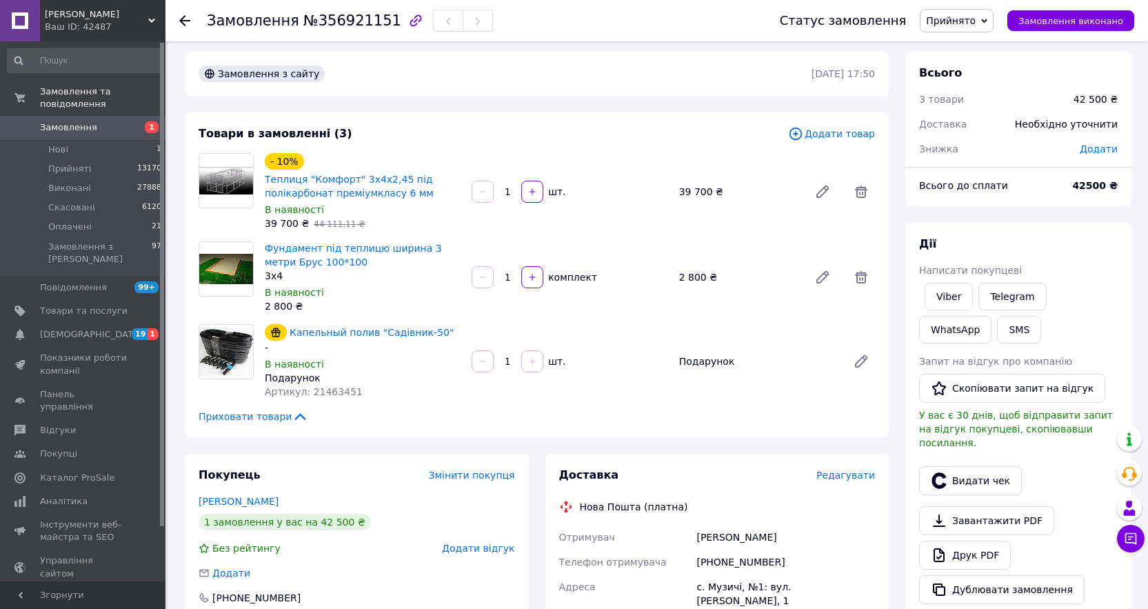
scroll to position [0, 0]
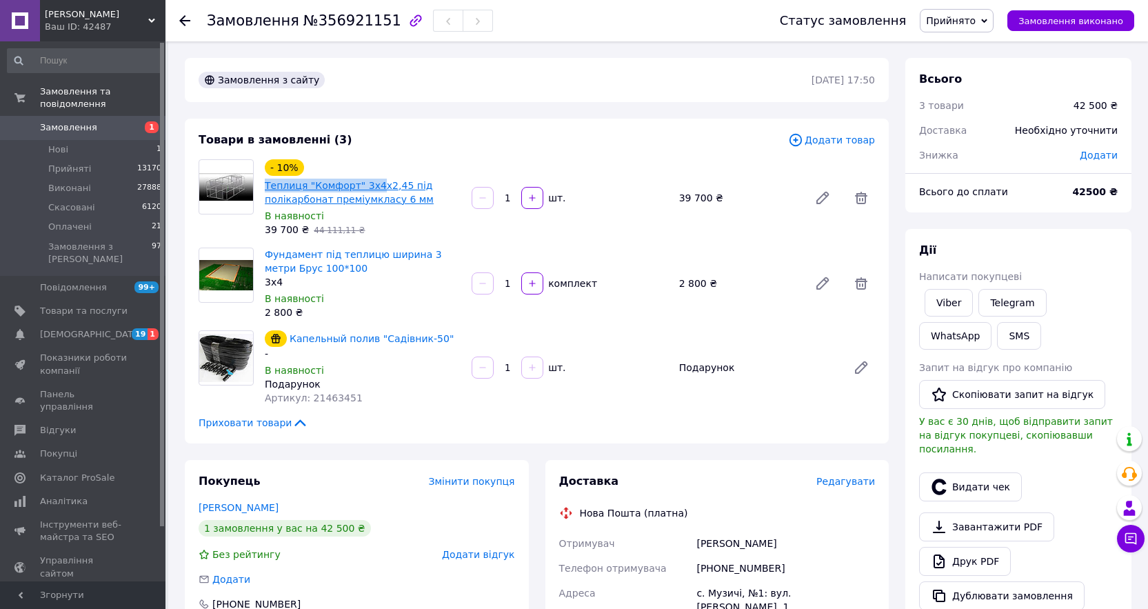
drag, startPoint x: 259, startPoint y: 182, endPoint x: 370, endPoint y: 180, distance: 111.0
click at [370, 180] on div "- 10% Теплиця "Комфорт" 3х4х2,45 під полікарбонат преміумкласу 6 мм В наявності…" at bounding box center [362, 198] width 207 height 83
copy link "Теплиця "Комфорт" 3х4"
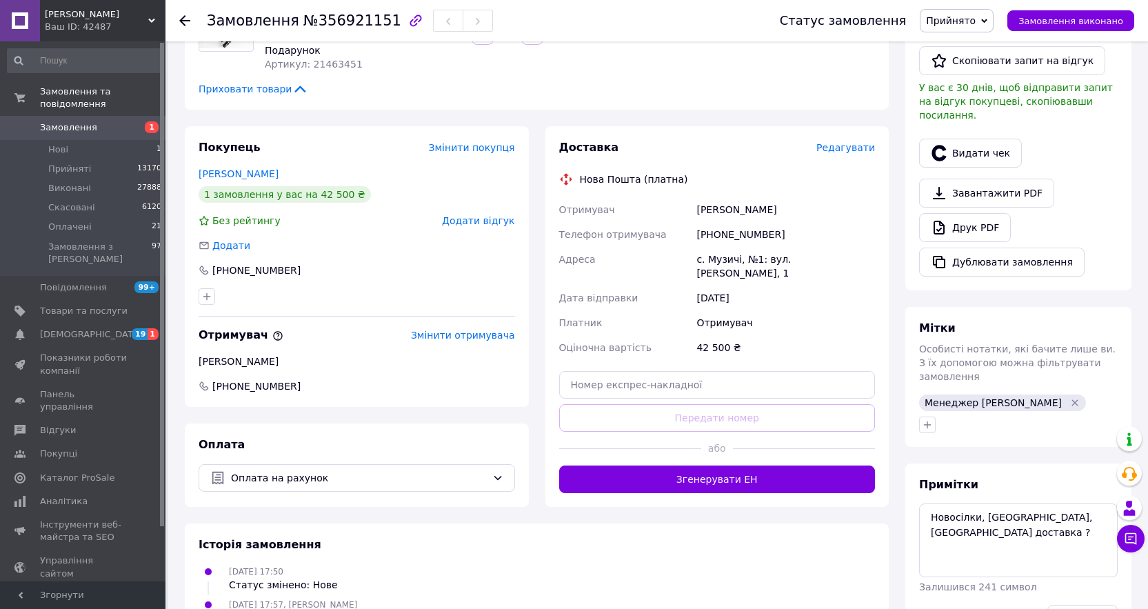
scroll to position [414, 0]
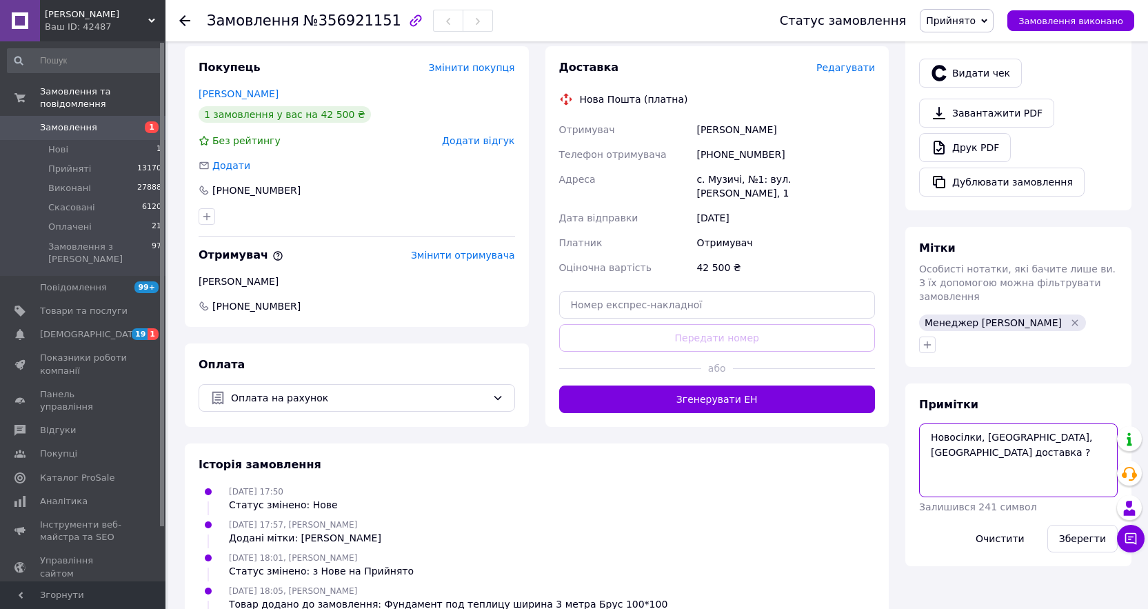
drag, startPoint x: 930, startPoint y: 407, endPoint x: 975, endPoint y: 408, distance: 44.8
click at [975, 423] on textarea "Новосілки, [GEOGRAPHIC_DATA], [GEOGRAPHIC_DATA] доставка ?" at bounding box center [1018, 459] width 199 height 73
click at [85, 116] on link "Замовлення 1" at bounding box center [85, 127] width 170 height 23
